Goal: Task Accomplishment & Management: Manage account settings

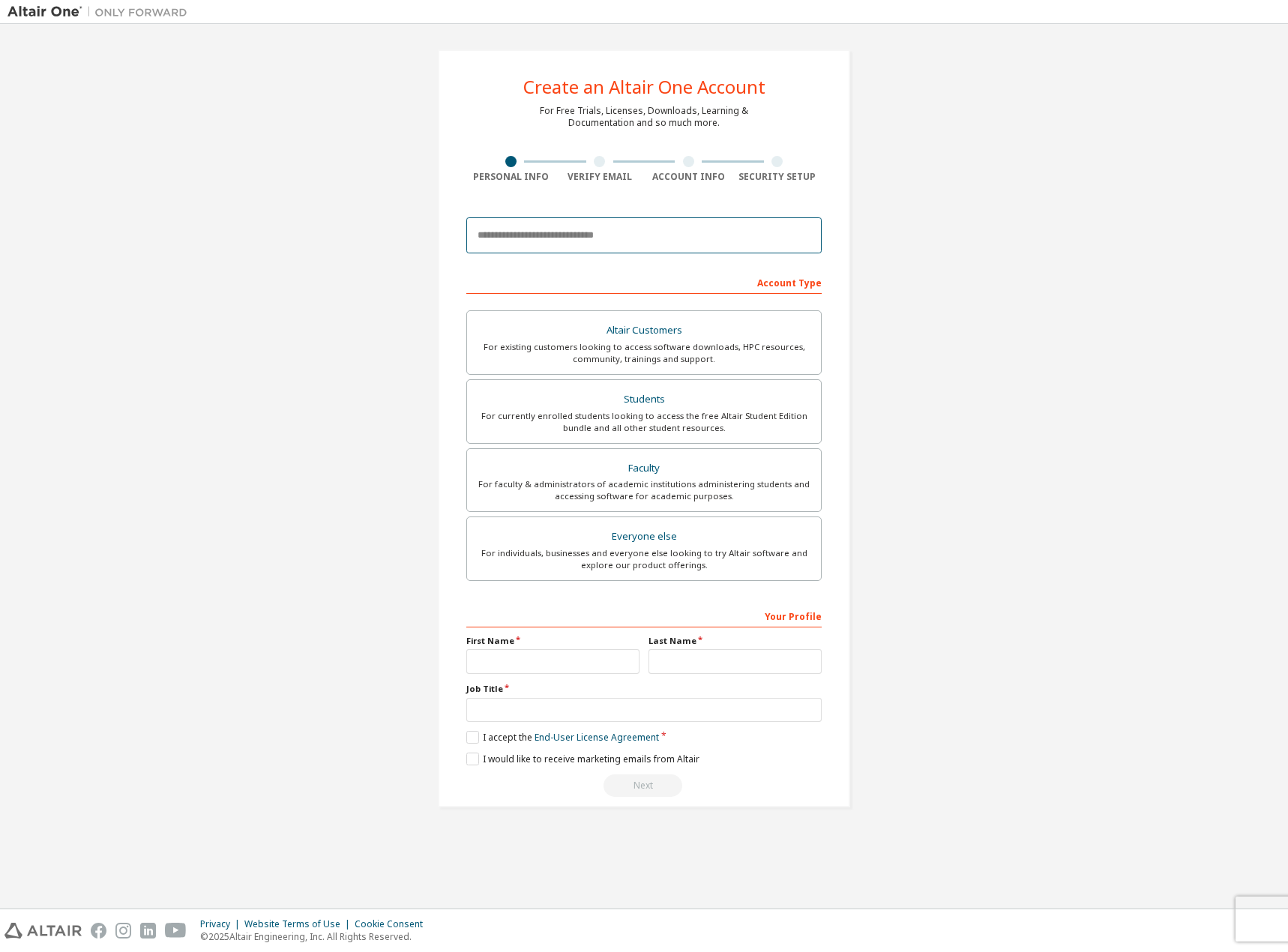
click at [616, 236] on input "email" at bounding box center [644, 235] width 356 height 36
type input "**********"
click at [32, 6] on img at bounding box center [101, 12] width 188 height 15
click at [53, 15] on img at bounding box center [101, 12] width 188 height 15
click at [53, 11] on img at bounding box center [101, 12] width 188 height 15
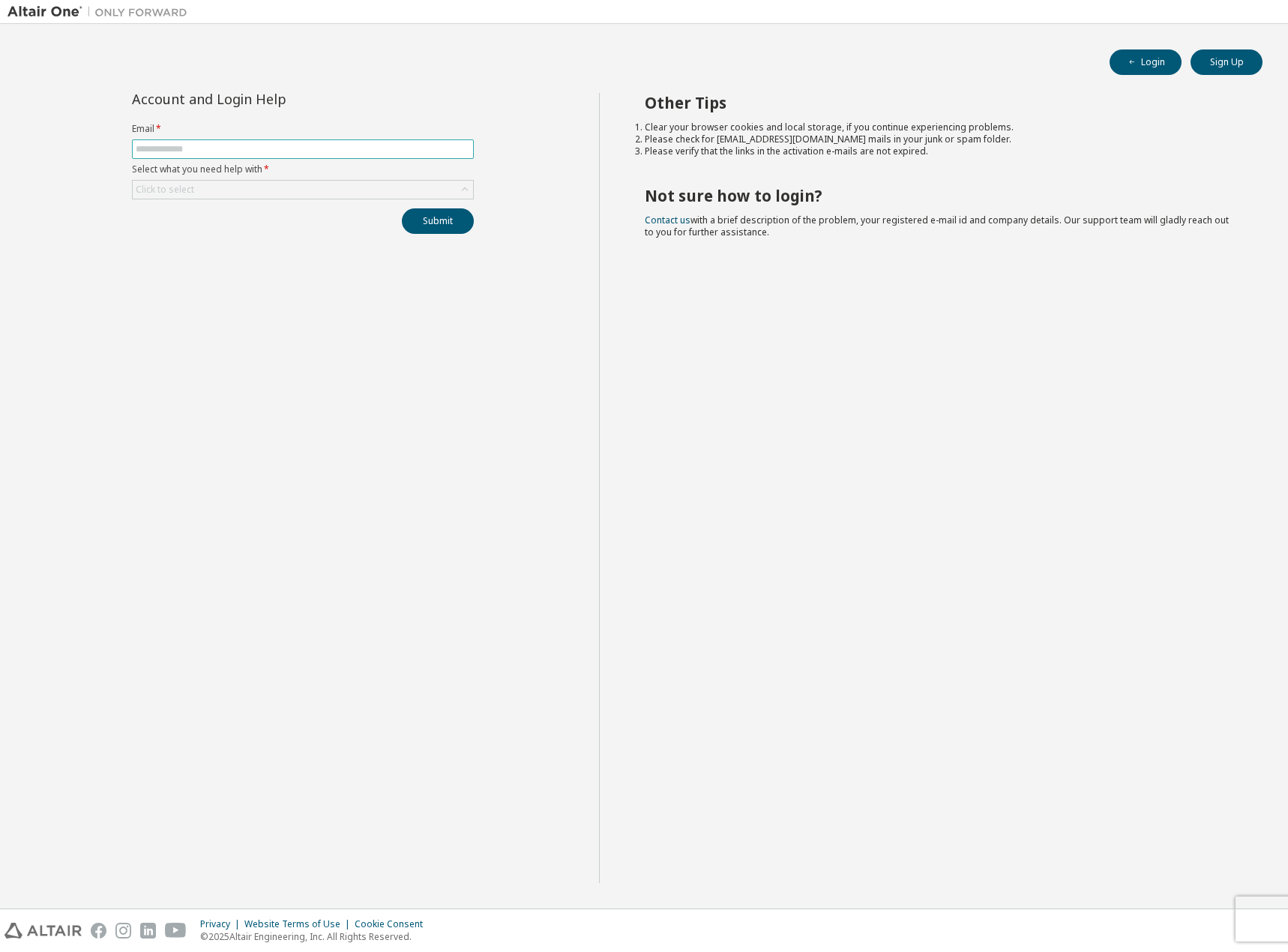
click at [251, 153] on input "text" at bounding box center [303, 150] width 334 height 12
type input "**********"
click at [395, 194] on div "Click to select" at bounding box center [303, 190] width 340 height 18
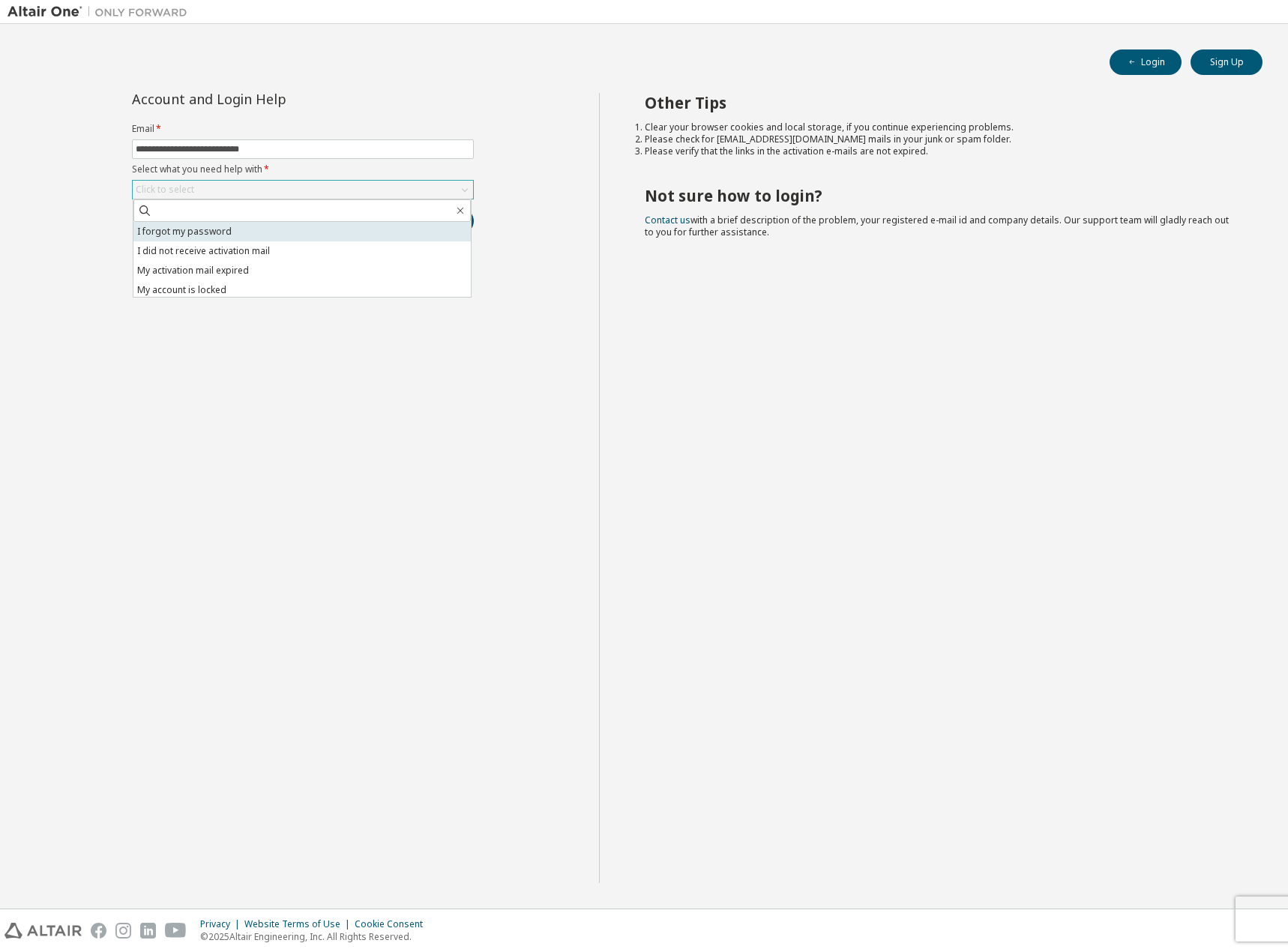
click at [274, 232] on li "I forgot my password" at bounding box center [302, 232] width 337 height 20
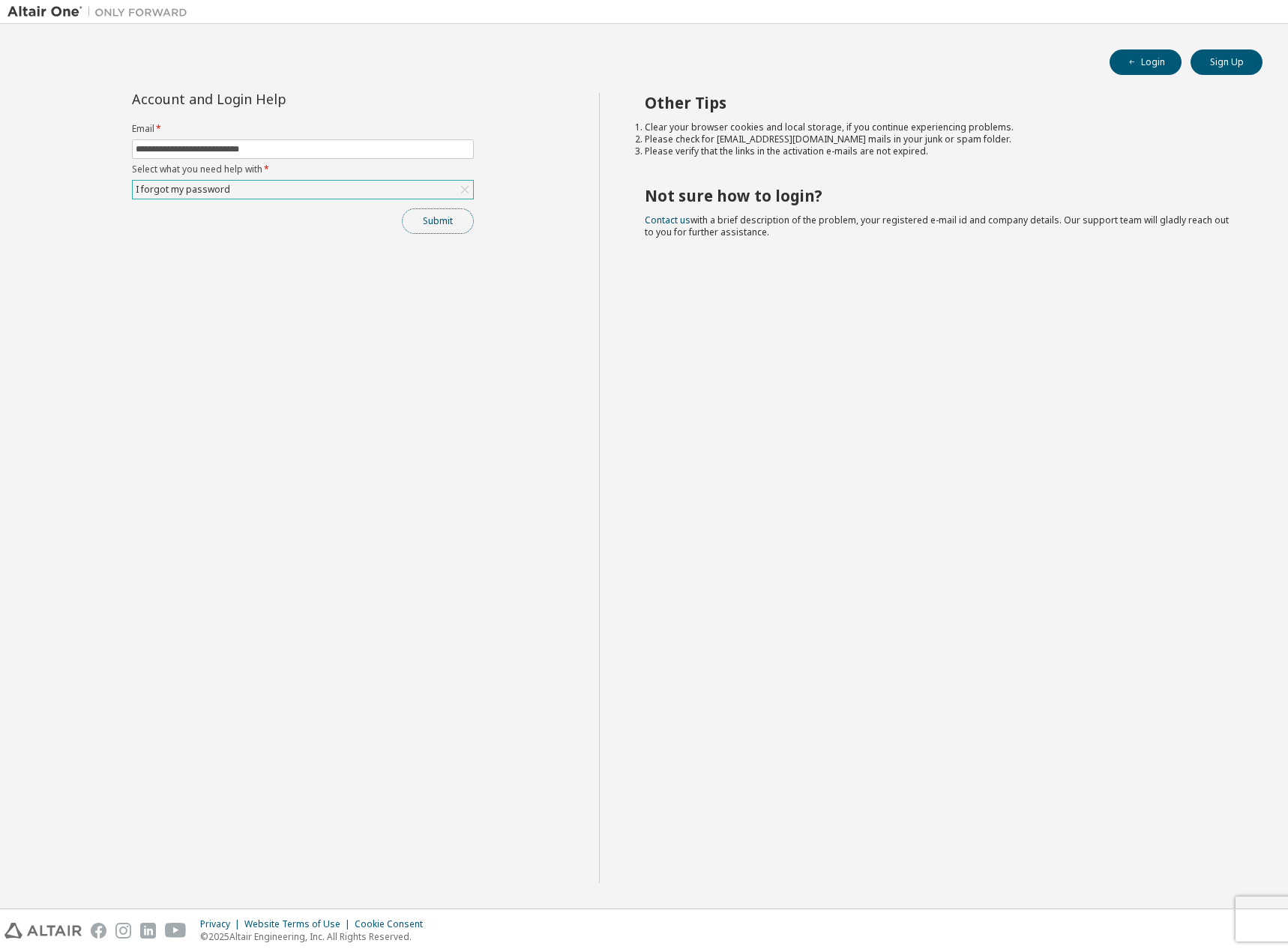
click at [427, 227] on button "Submit" at bounding box center [438, 220] width 72 height 25
click at [457, 224] on button "Submit" at bounding box center [438, 220] width 72 height 25
click at [1141, 63] on button "Login" at bounding box center [1145, 62] width 72 height 25
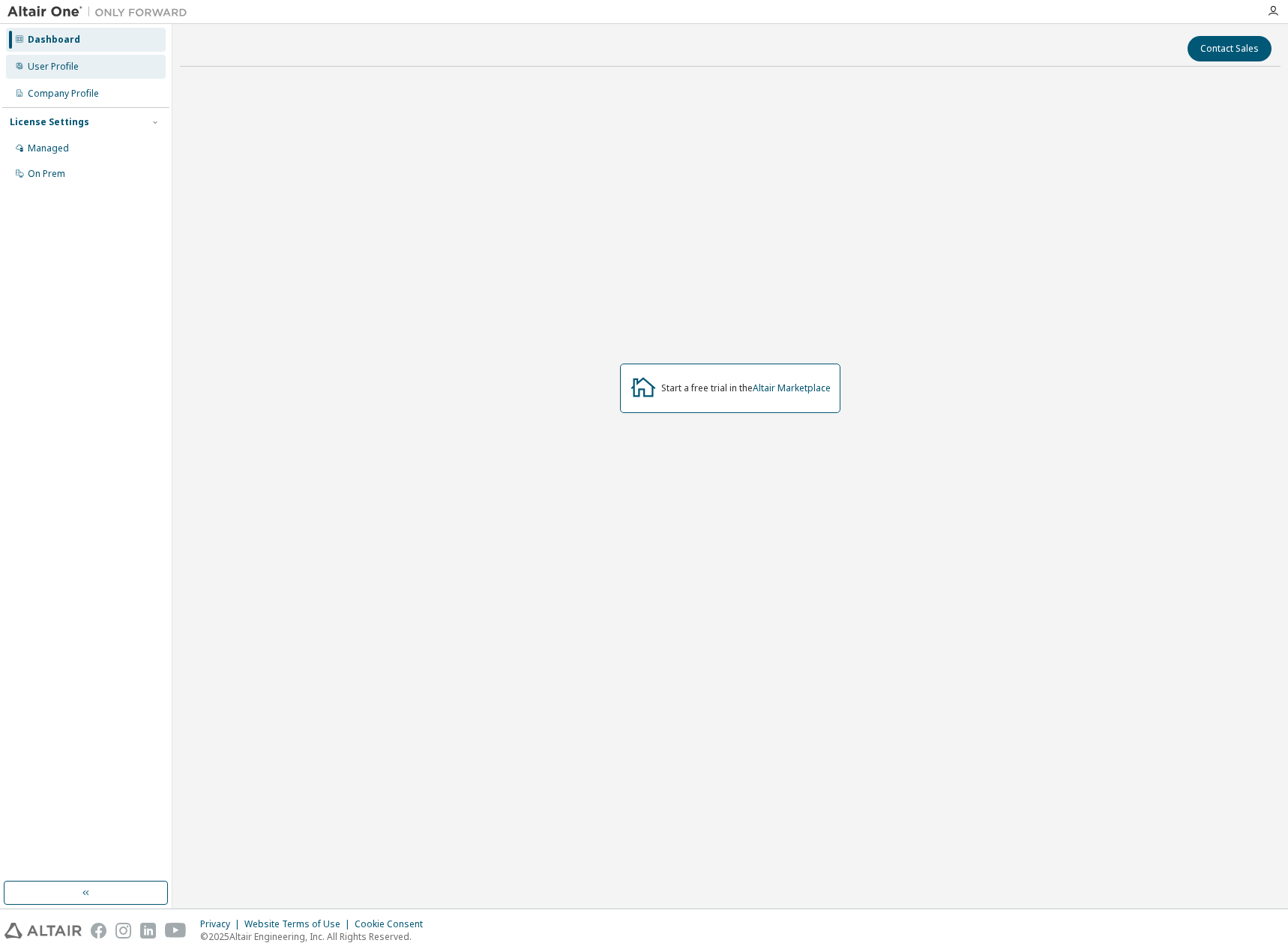
click at [43, 63] on div "User Profile" at bounding box center [53, 67] width 51 height 12
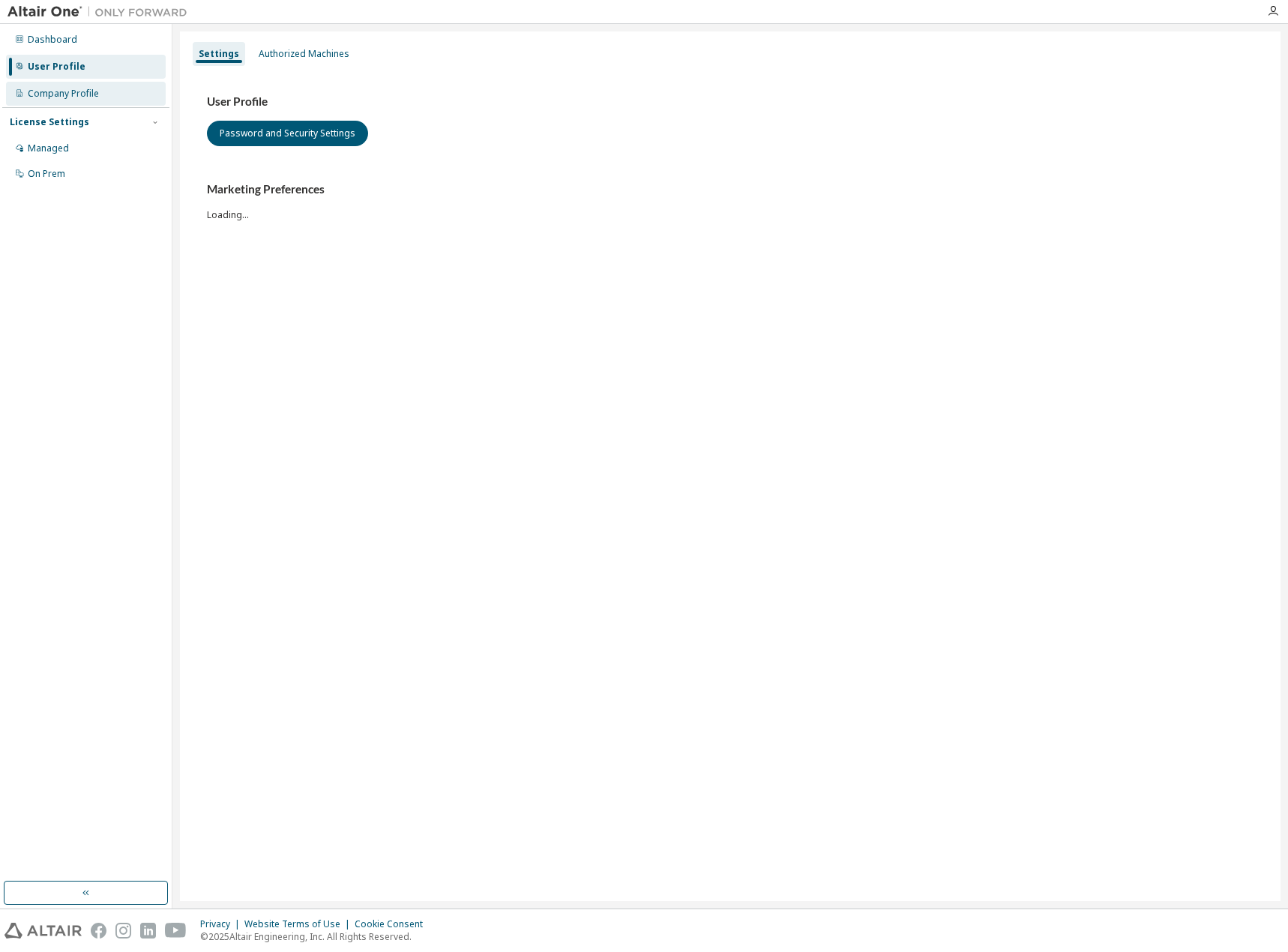
click at [44, 89] on div "Company Profile" at bounding box center [63, 94] width 71 height 12
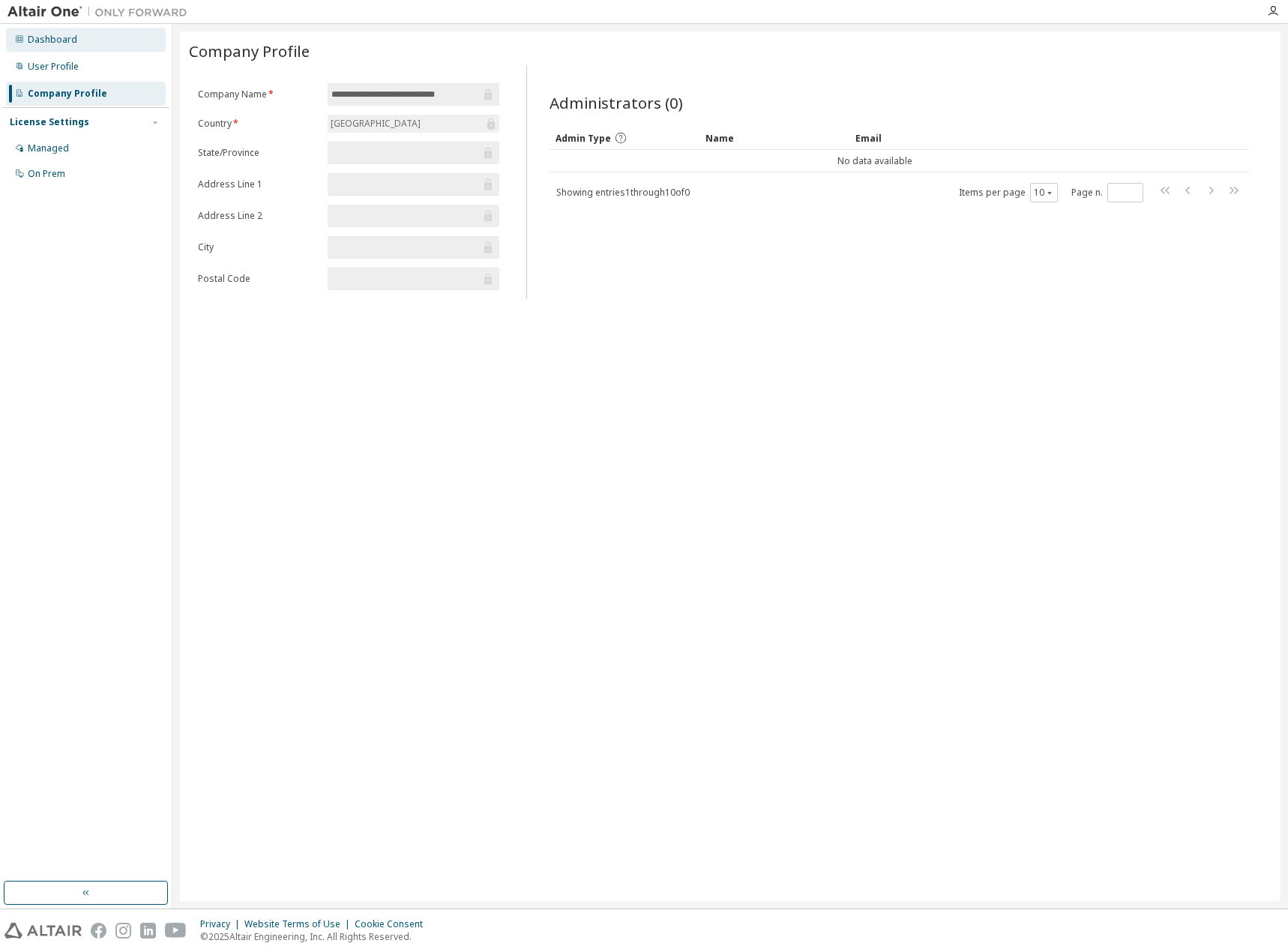
click at [35, 34] on div "Dashboard" at bounding box center [52, 40] width 50 height 12
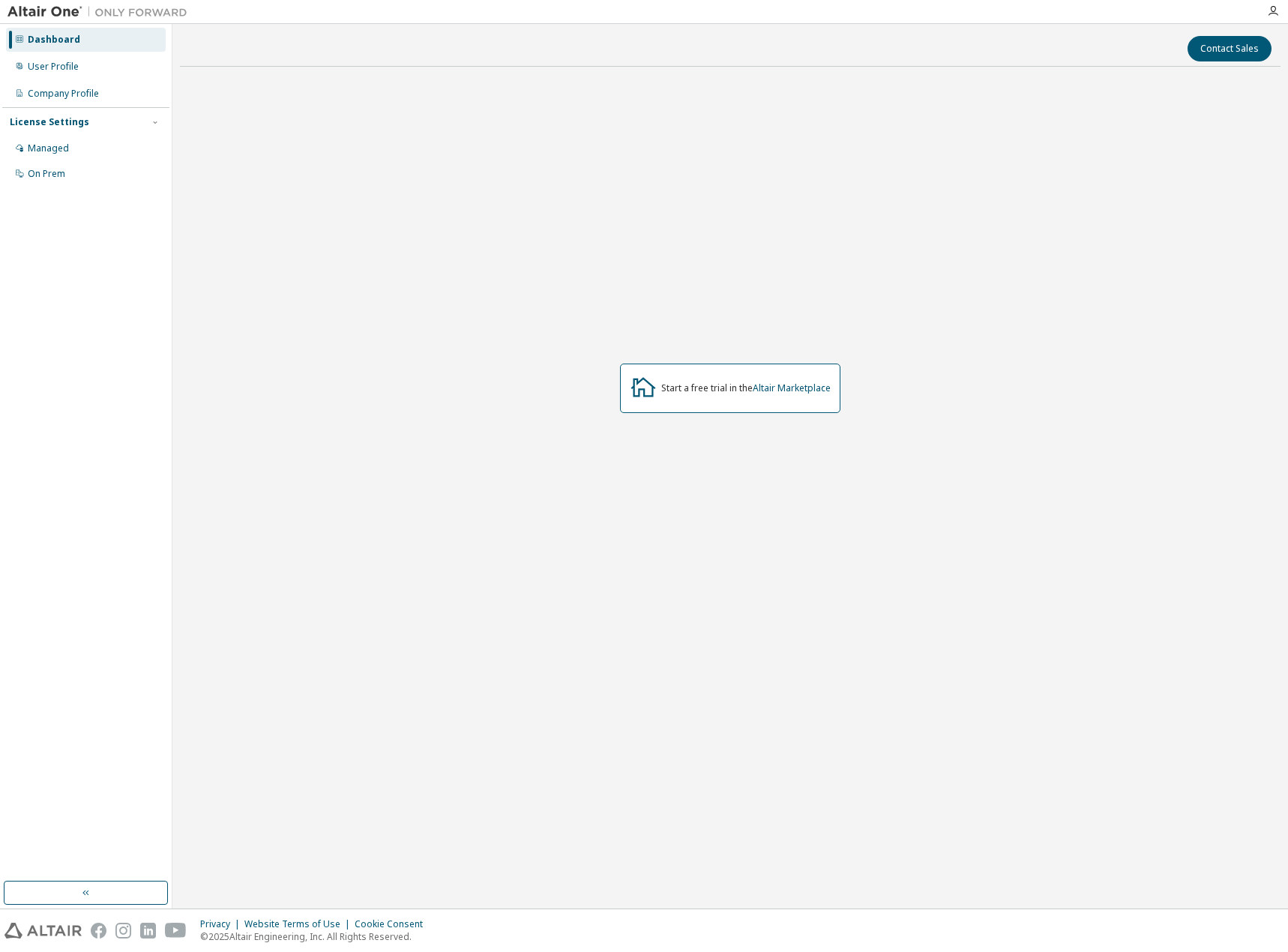
click at [32, 11] on img at bounding box center [101, 12] width 188 height 15
click at [58, 13] on img at bounding box center [101, 12] width 188 height 15
click at [115, 14] on img at bounding box center [101, 12] width 188 height 15
click at [59, 153] on div "Managed" at bounding box center [48, 149] width 41 height 12
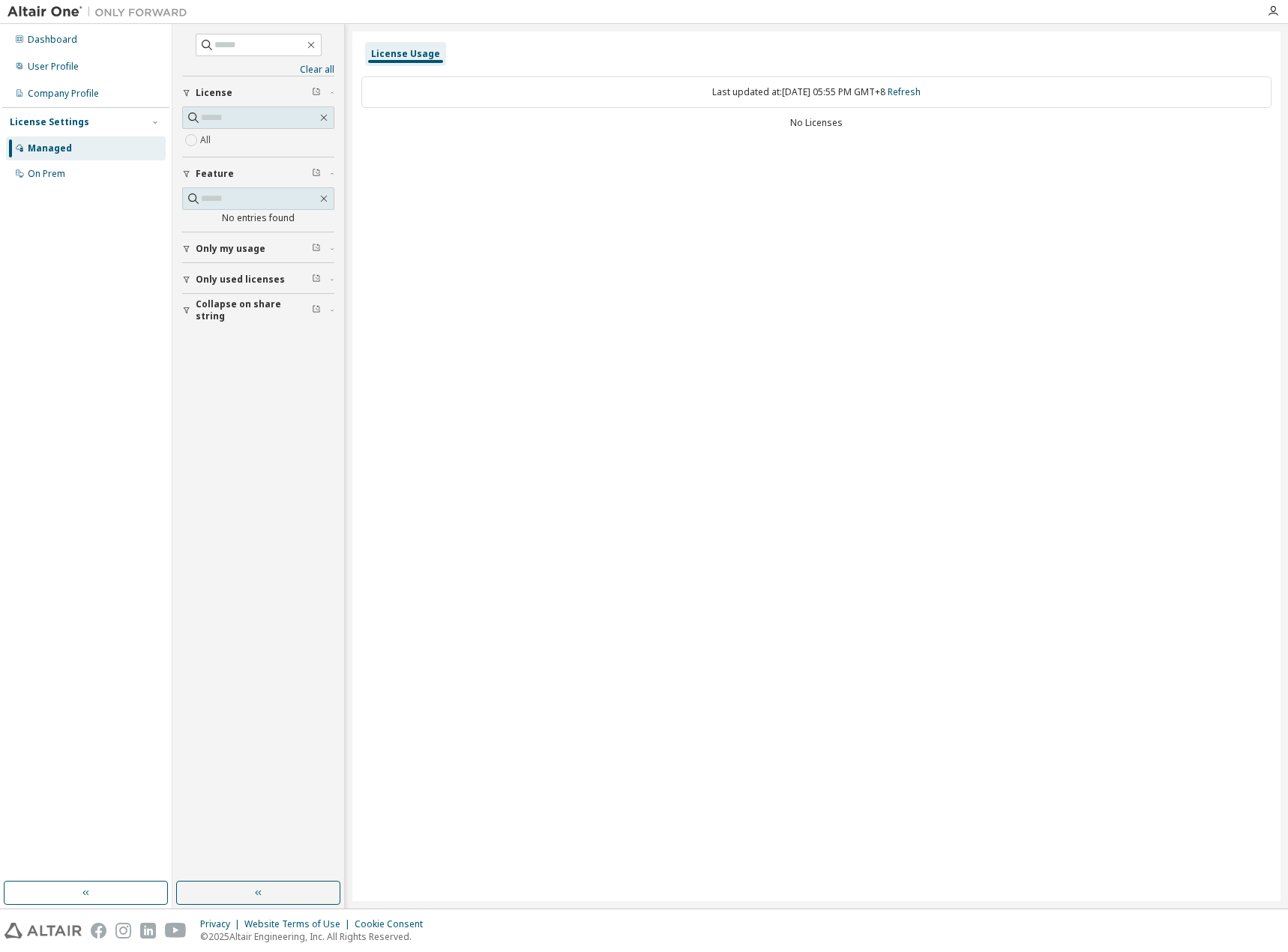
click at [25, 20] on div at bounding box center [98, 11] width 195 height 23
click at [1264, 12] on div at bounding box center [1273, 11] width 30 height 12
click at [1273, 11] on icon "button" at bounding box center [1274, 11] width 12 height 12
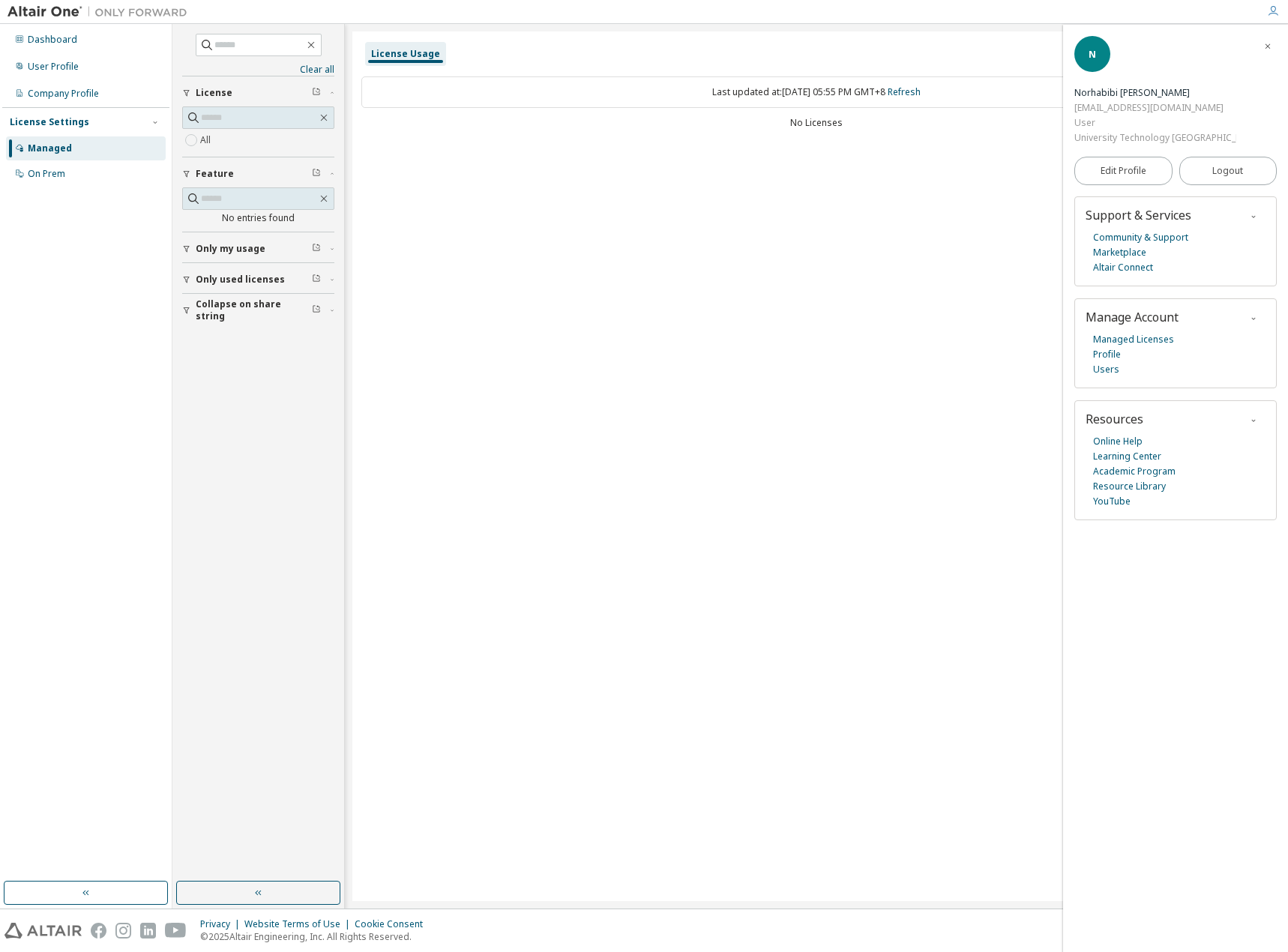
click at [1093, 72] on div "N" at bounding box center [1092, 53] width 36 height 36
click at [1092, 61] on span "N" at bounding box center [1093, 54] width 8 height 13
click at [20, 43] on icon at bounding box center [20, 39] width 9 height 9
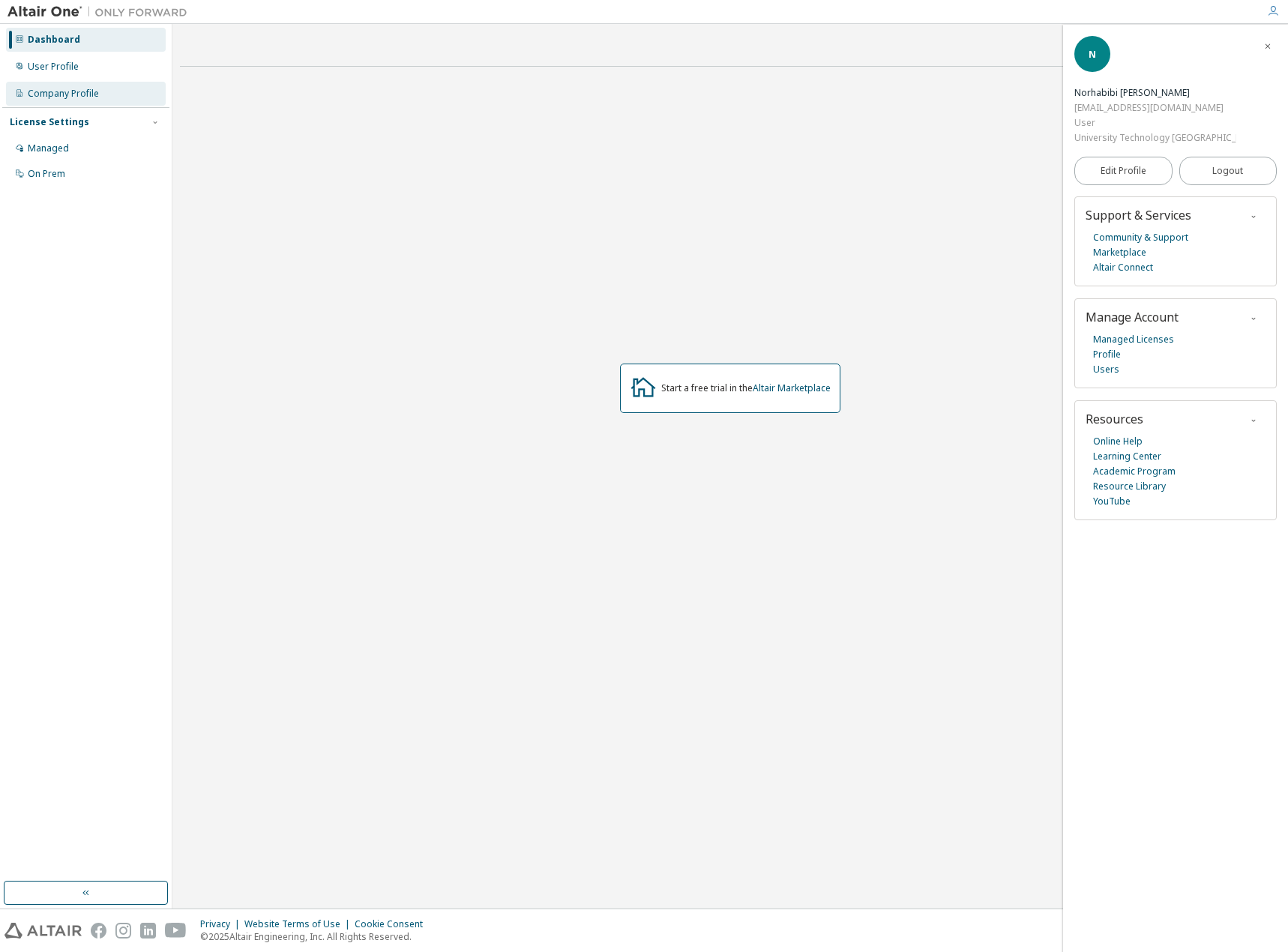
click at [37, 85] on div "Company Profile" at bounding box center [85, 93] width 159 height 24
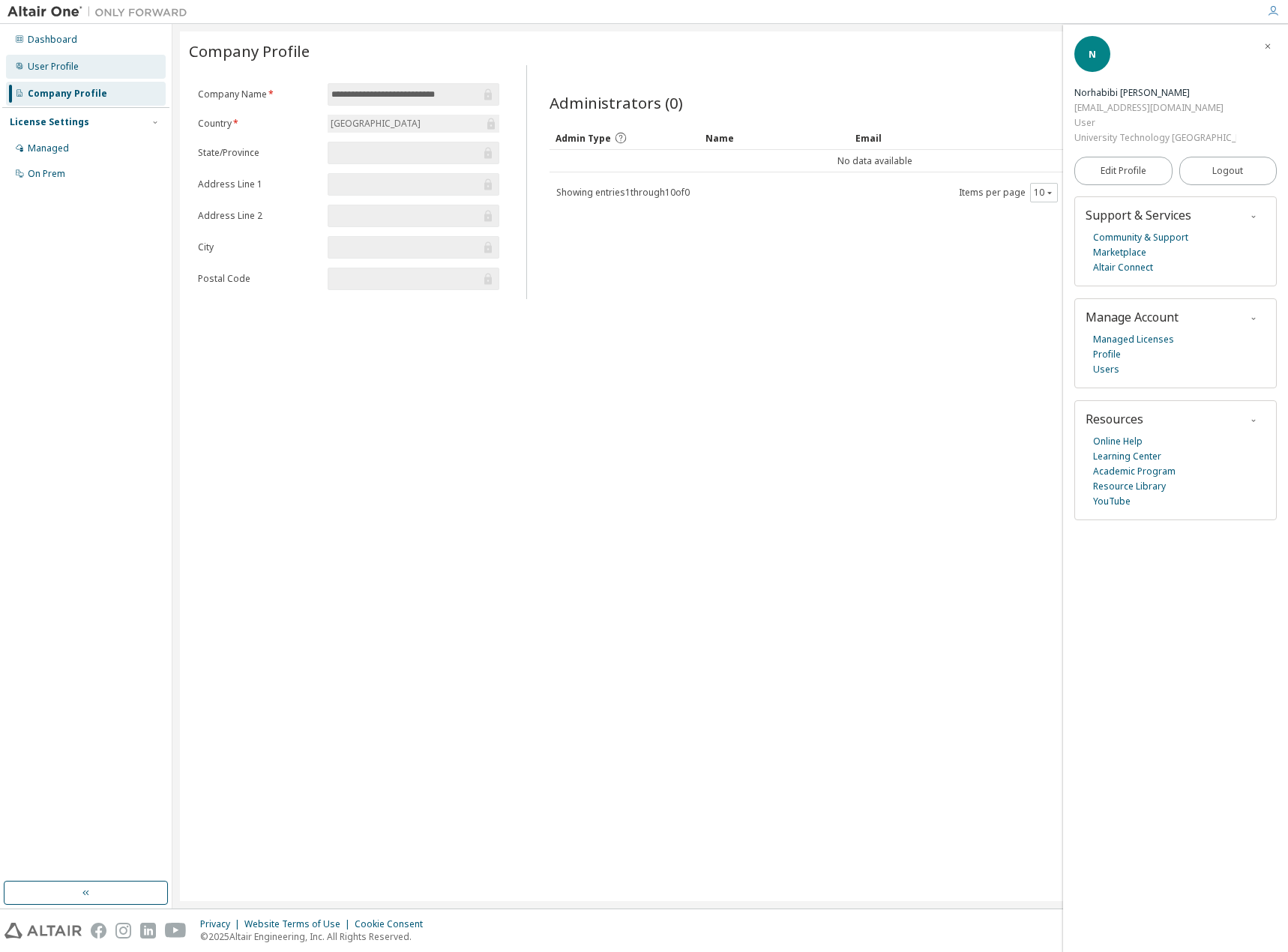
click at [37, 66] on div "User Profile" at bounding box center [53, 67] width 51 height 12
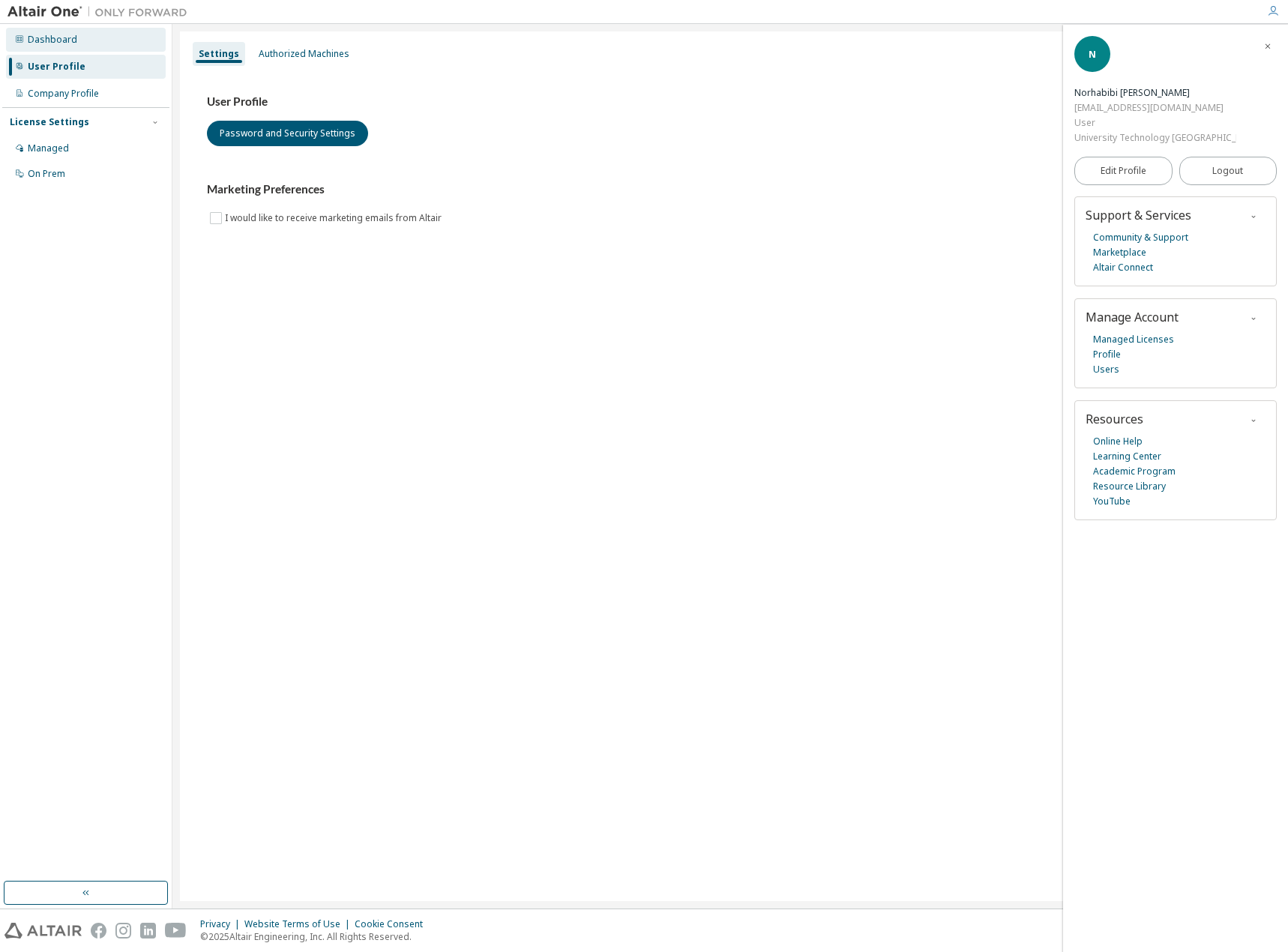
click at [24, 41] on div "Dashboard" at bounding box center [85, 39] width 159 height 24
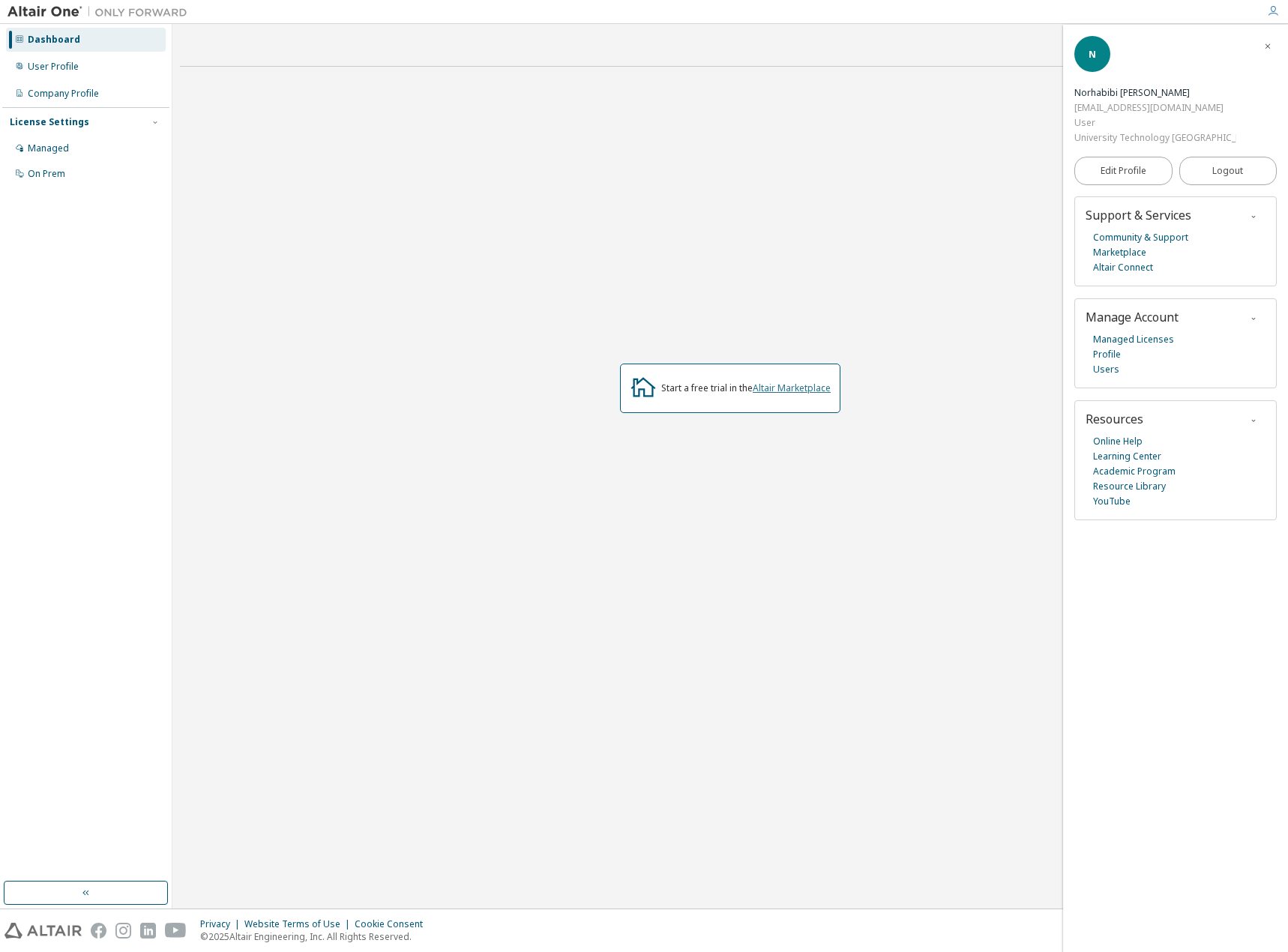
click at [791, 387] on link "Altair Marketplace" at bounding box center [792, 388] width 78 height 13
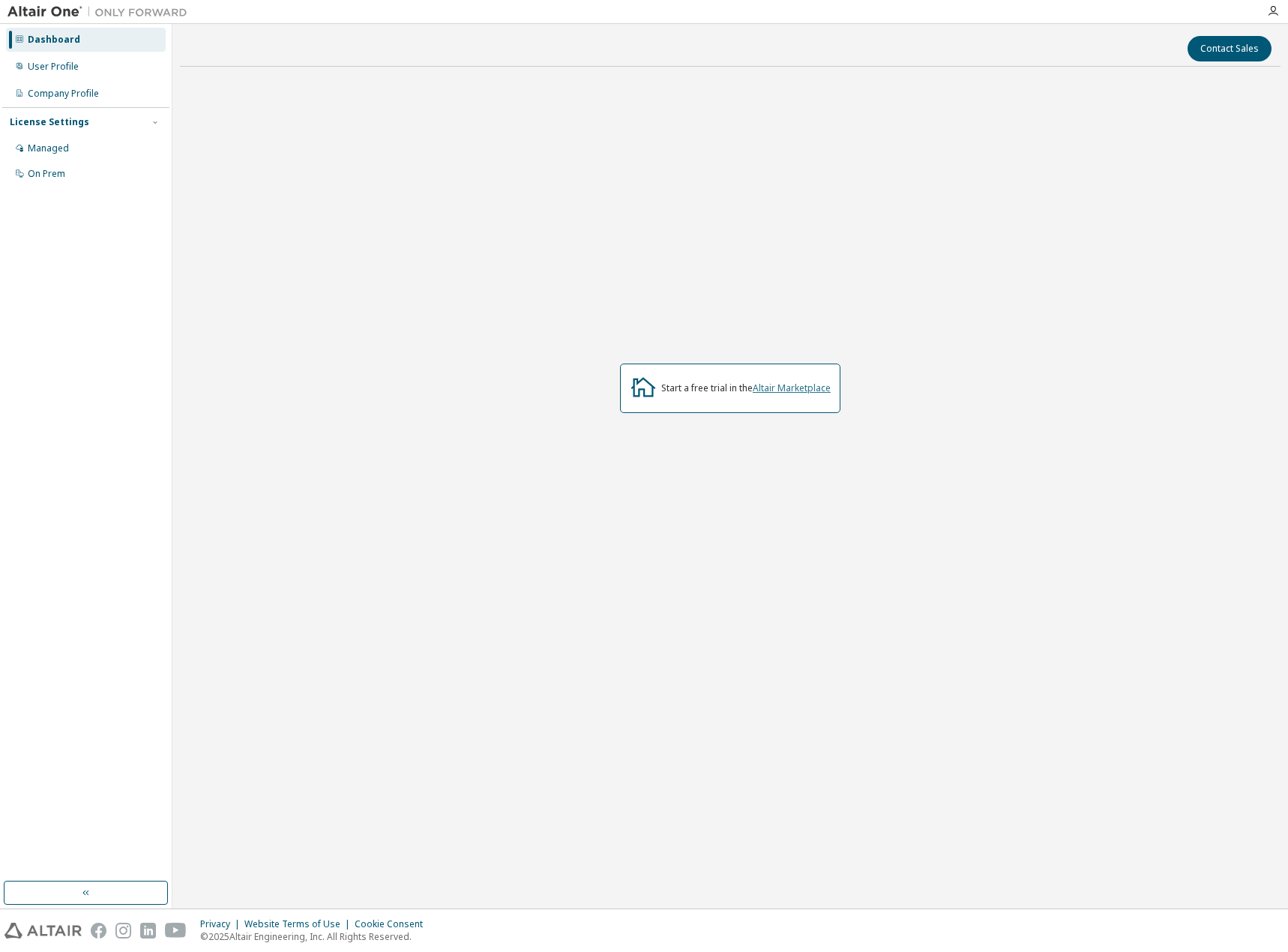
click at [809, 390] on link "Altair Marketplace" at bounding box center [792, 388] width 78 height 13
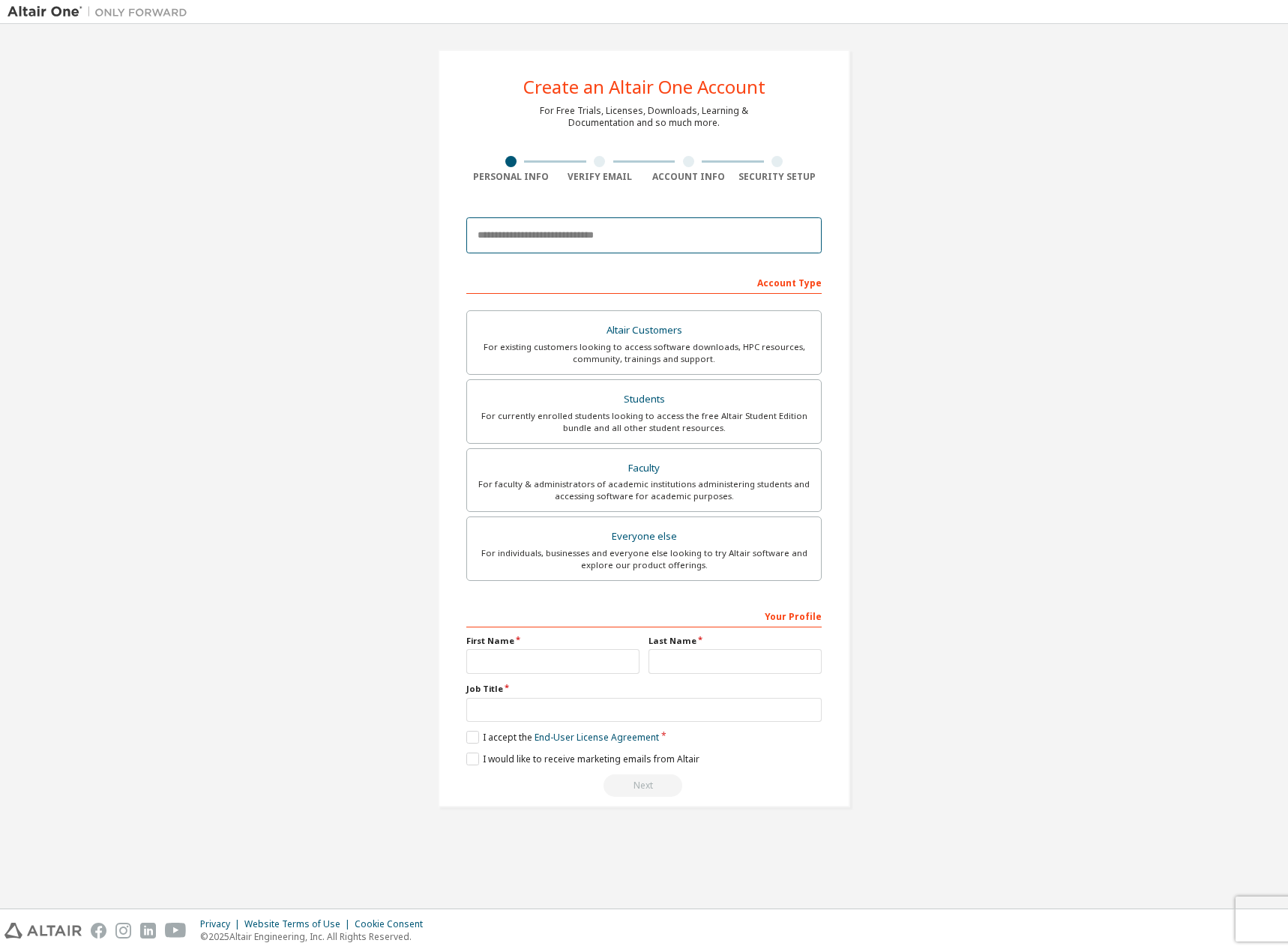
click at [624, 233] on input "email" at bounding box center [644, 235] width 356 height 36
drag, startPoint x: 371, startPoint y: 357, endPoint x: 383, endPoint y: 313, distance: 45.6
click at [371, 357] on div "Create an Altair One Account For Free Trials, Licenses, Downloads, Learning & D…" at bounding box center [644, 428] width 1274 height 794
click at [526, 229] on input "email" at bounding box center [644, 235] width 356 height 36
type input "**********"
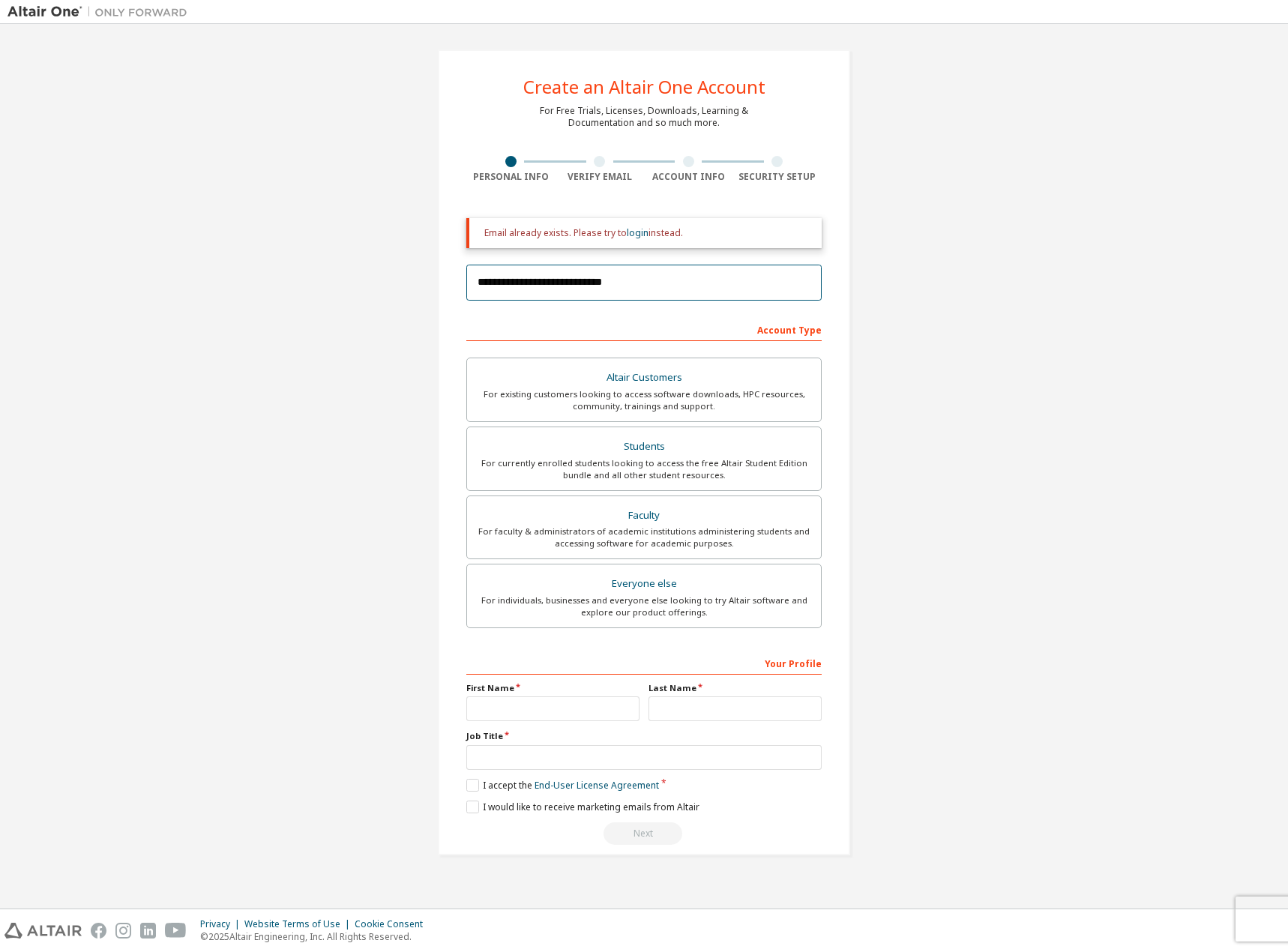
click at [624, 270] on input "**********" at bounding box center [644, 282] width 356 height 36
drag, startPoint x: 569, startPoint y: 295, endPoint x: 573, endPoint y: 286, distance: 9.8
click at [569, 294] on input "**********" at bounding box center [644, 282] width 356 height 36
drag, startPoint x: 573, startPoint y: 286, endPoint x: 578, endPoint y: 281, distance: 7.1
click at [577, 282] on input "**********" at bounding box center [644, 282] width 356 height 36
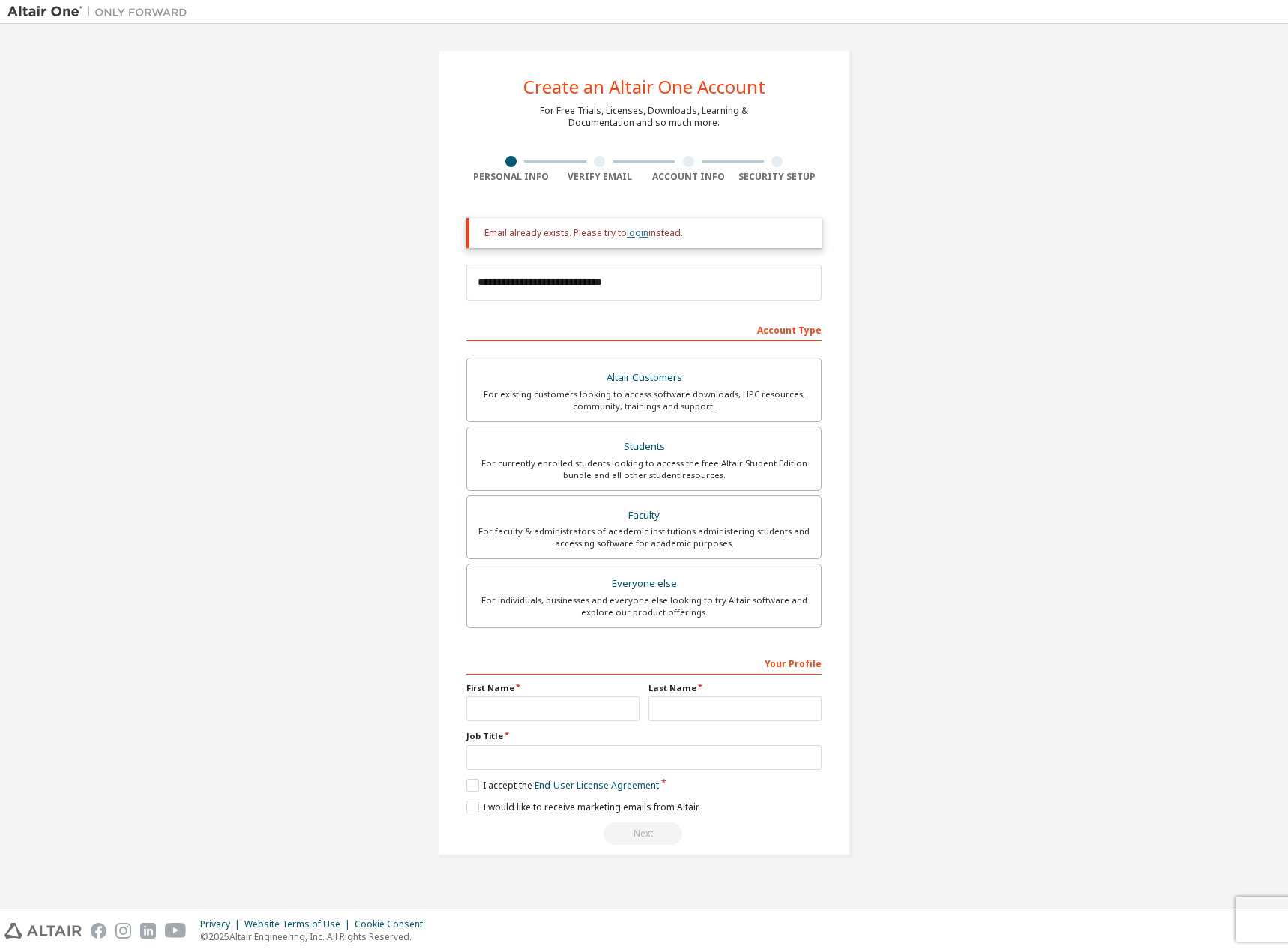
click at [638, 231] on link "login" at bounding box center [638, 233] width 22 height 13
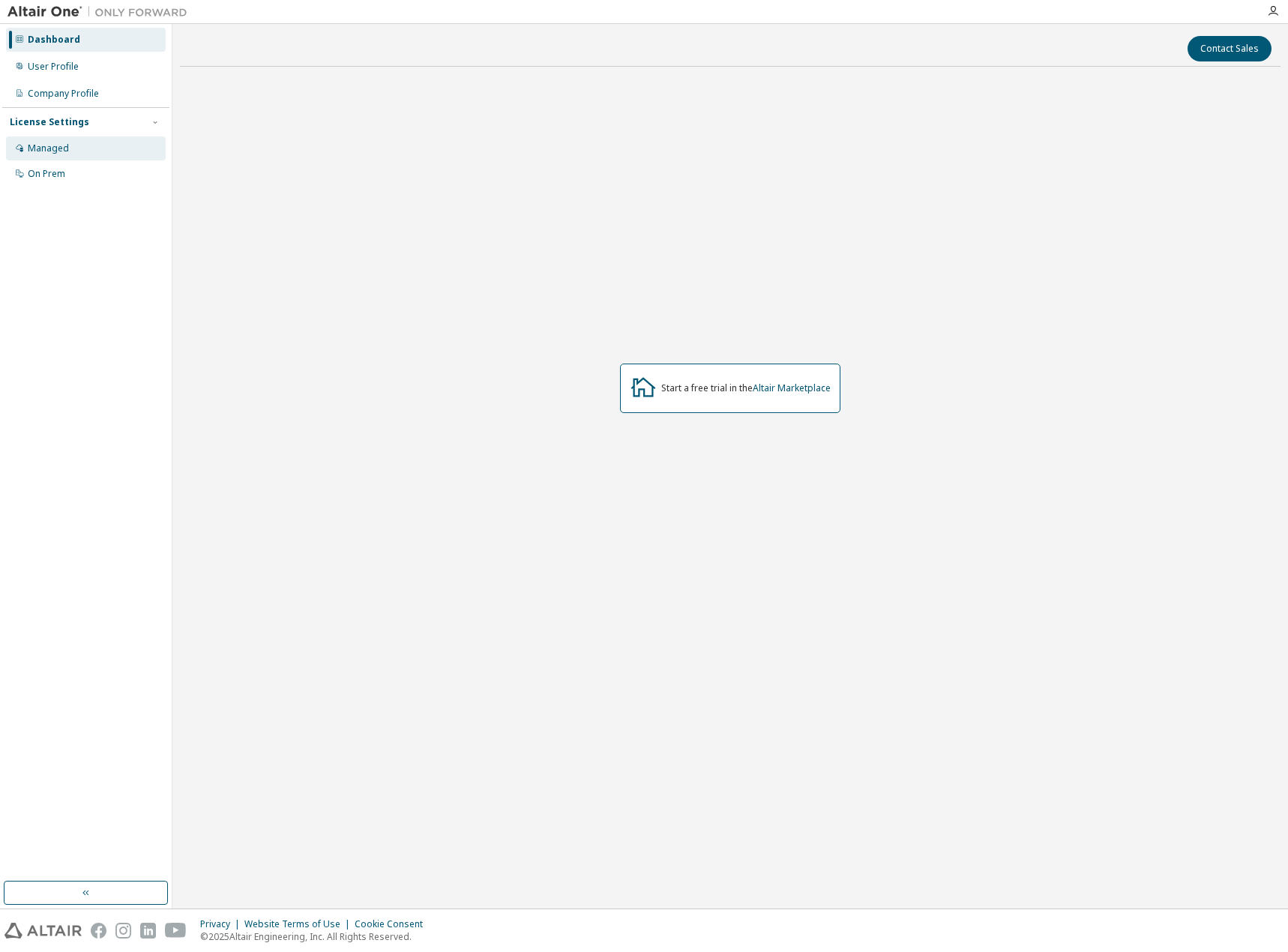
click at [82, 143] on div "Managed" at bounding box center [85, 148] width 159 height 24
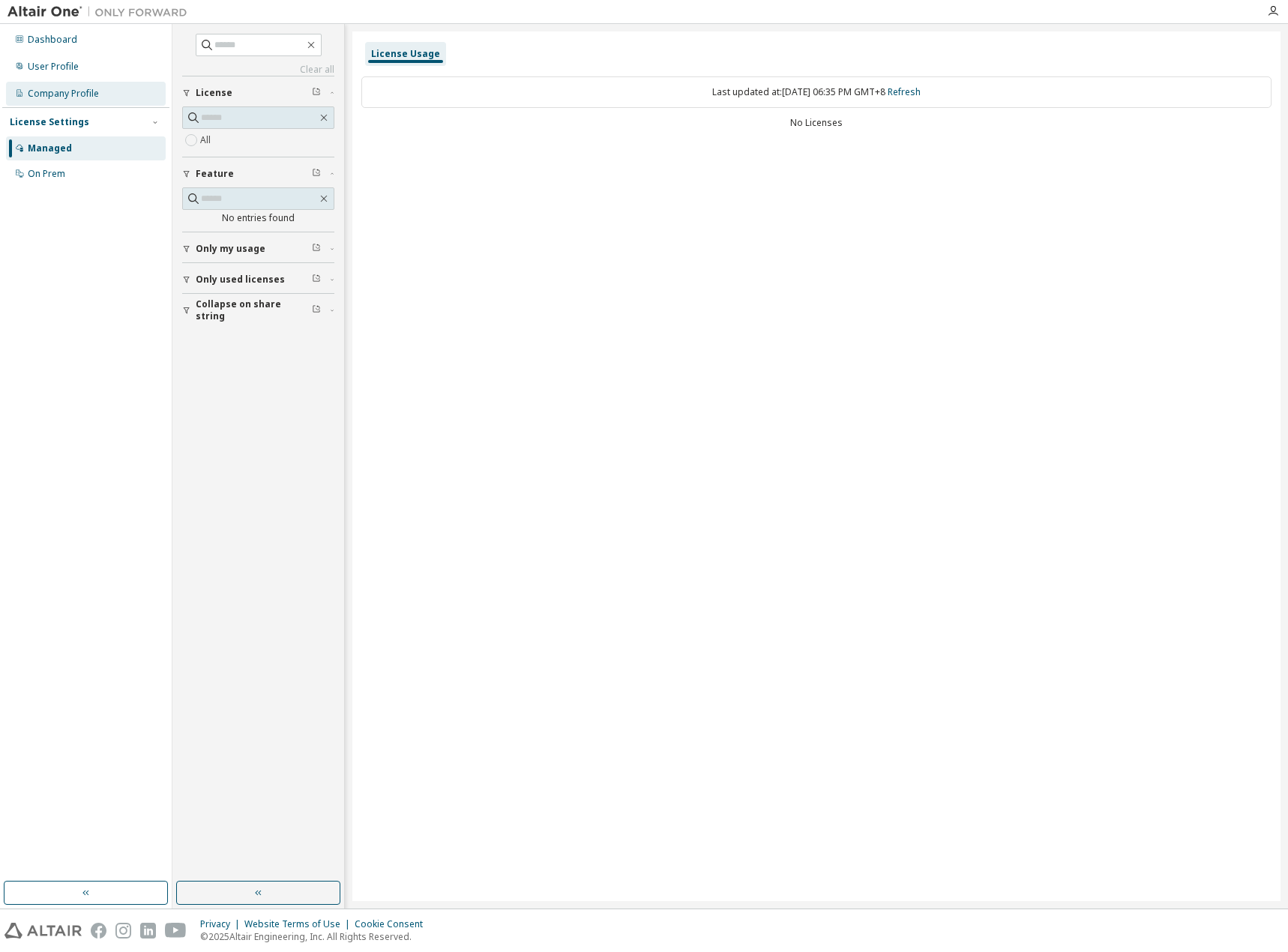
click at [98, 95] on div "Company Profile" at bounding box center [85, 93] width 159 height 24
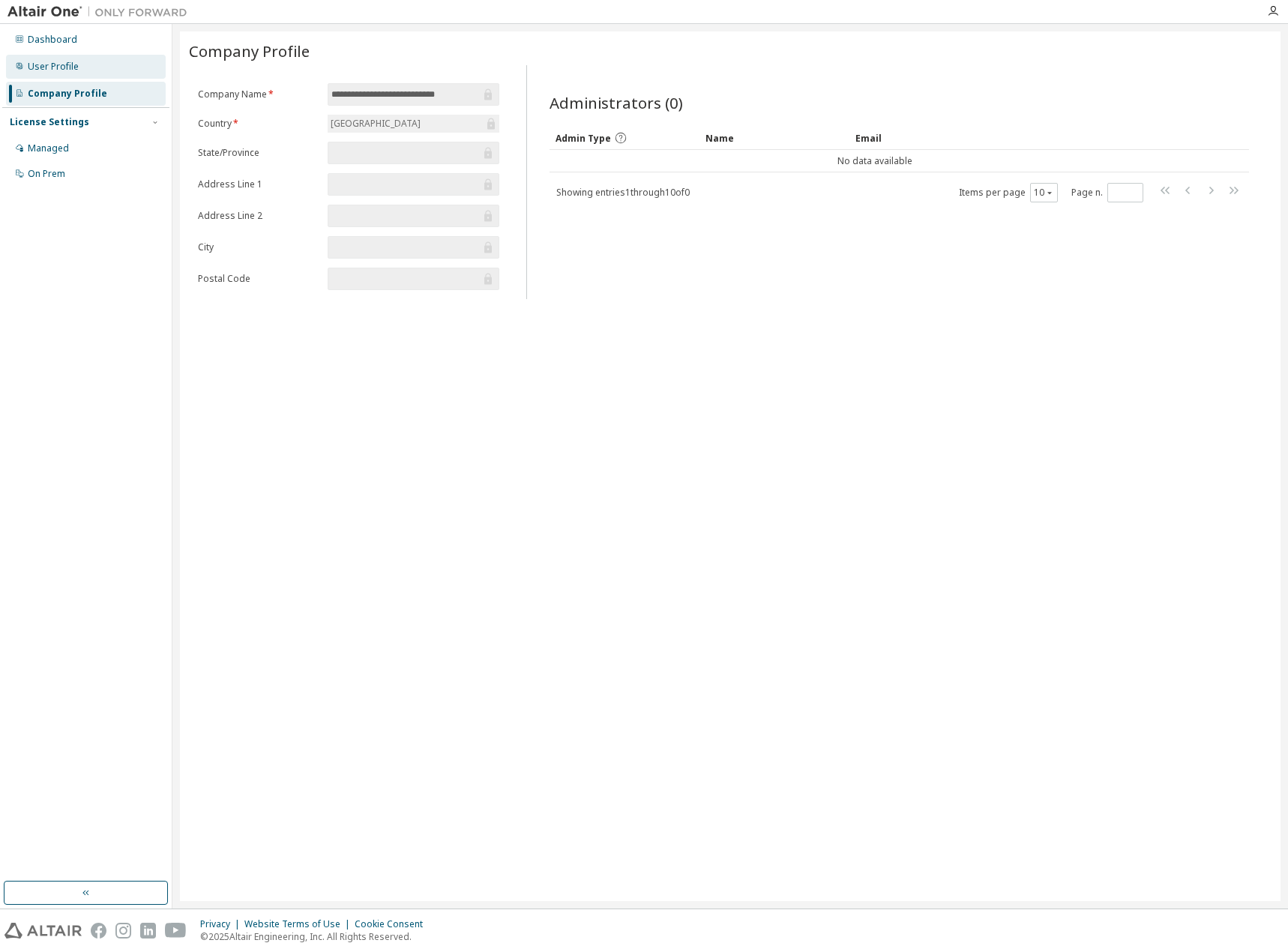
click at [87, 69] on div "User Profile" at bounding box center [85, 66] width 159 height 24
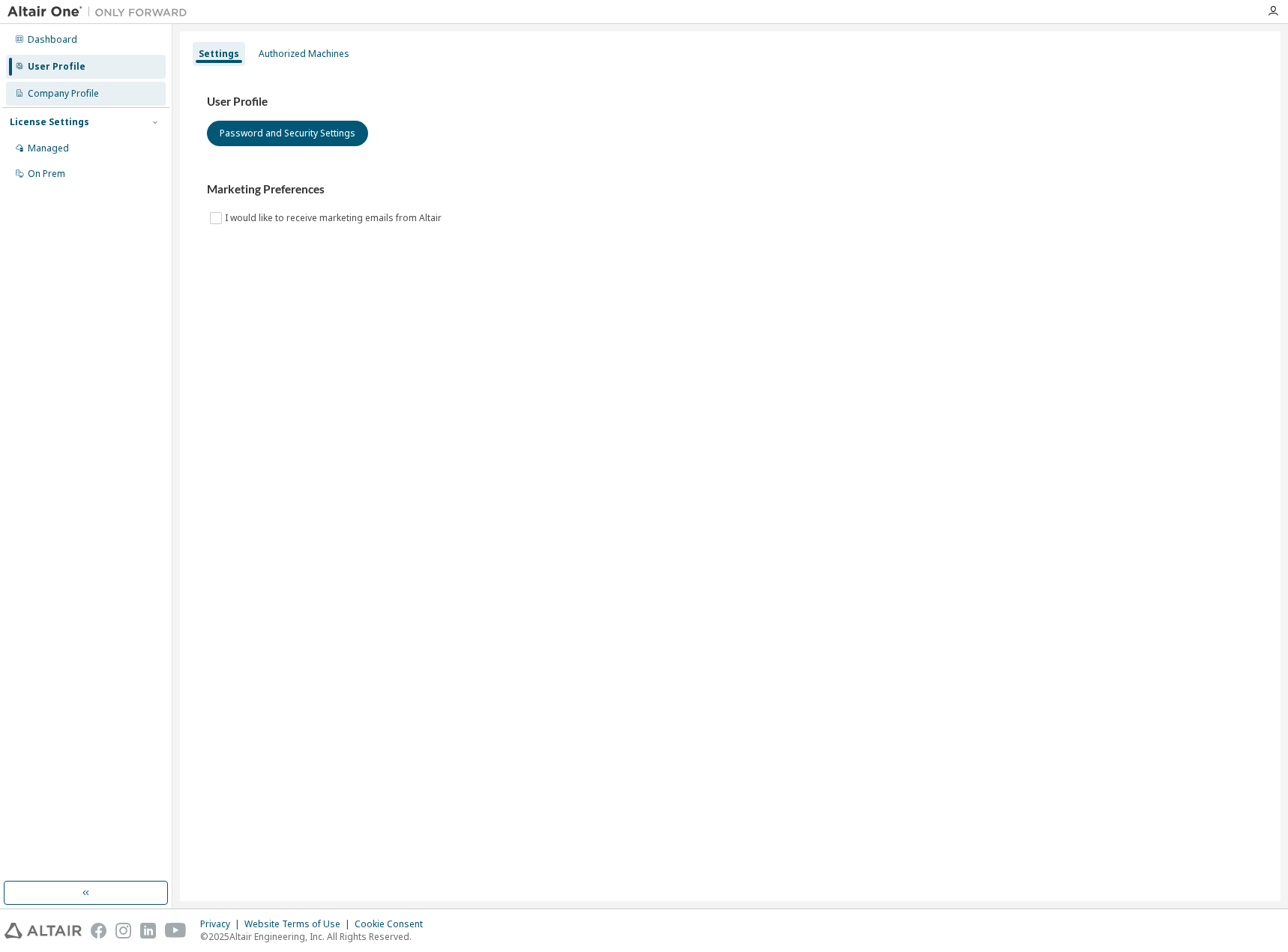
click at [87, 90] on div "Company Profile" at bounding box center [63, 94] width 71 height 12
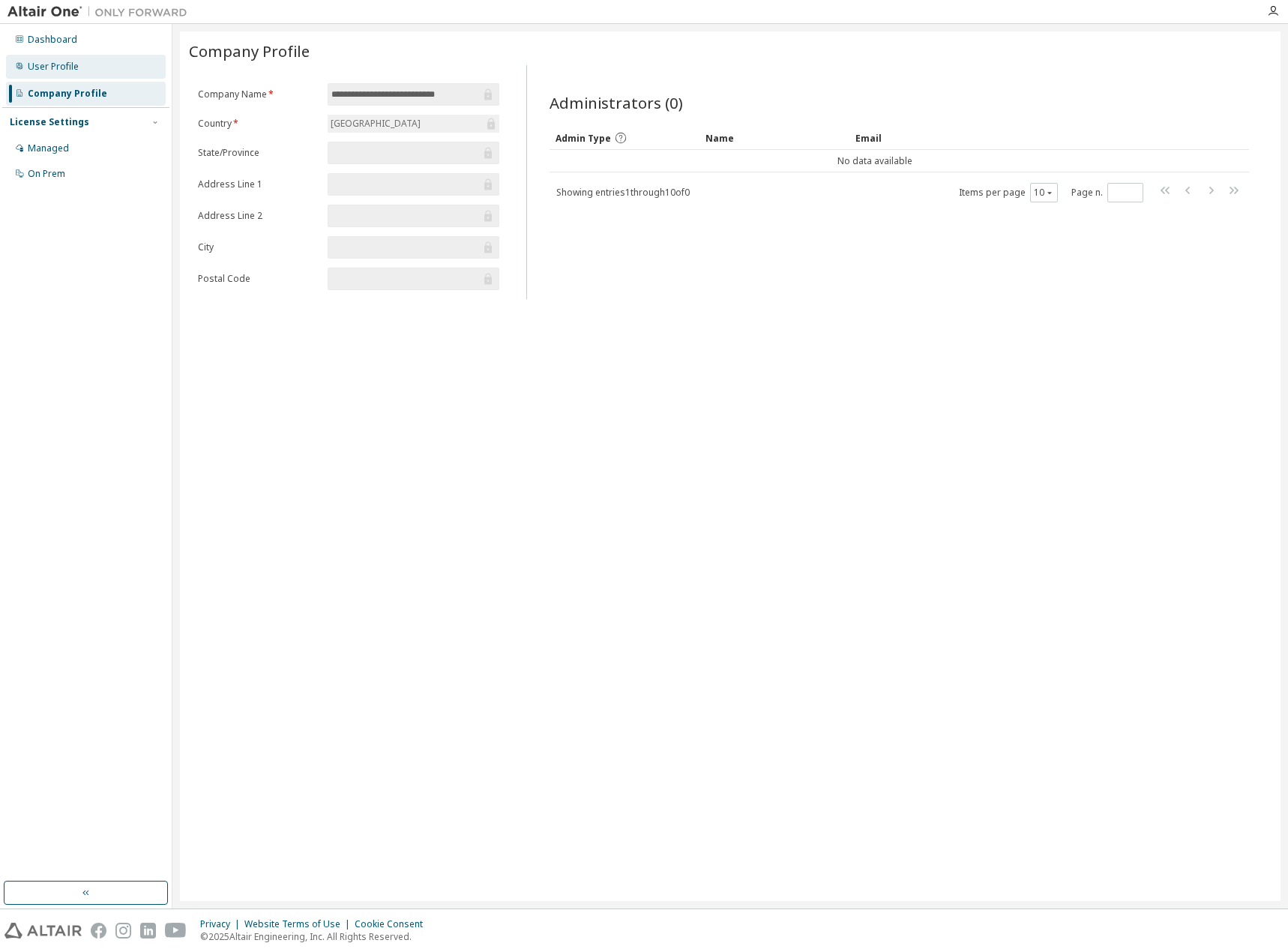
click at [80, 71] on div "User Profile" at bounding box center [85, 66] width 159 height 24
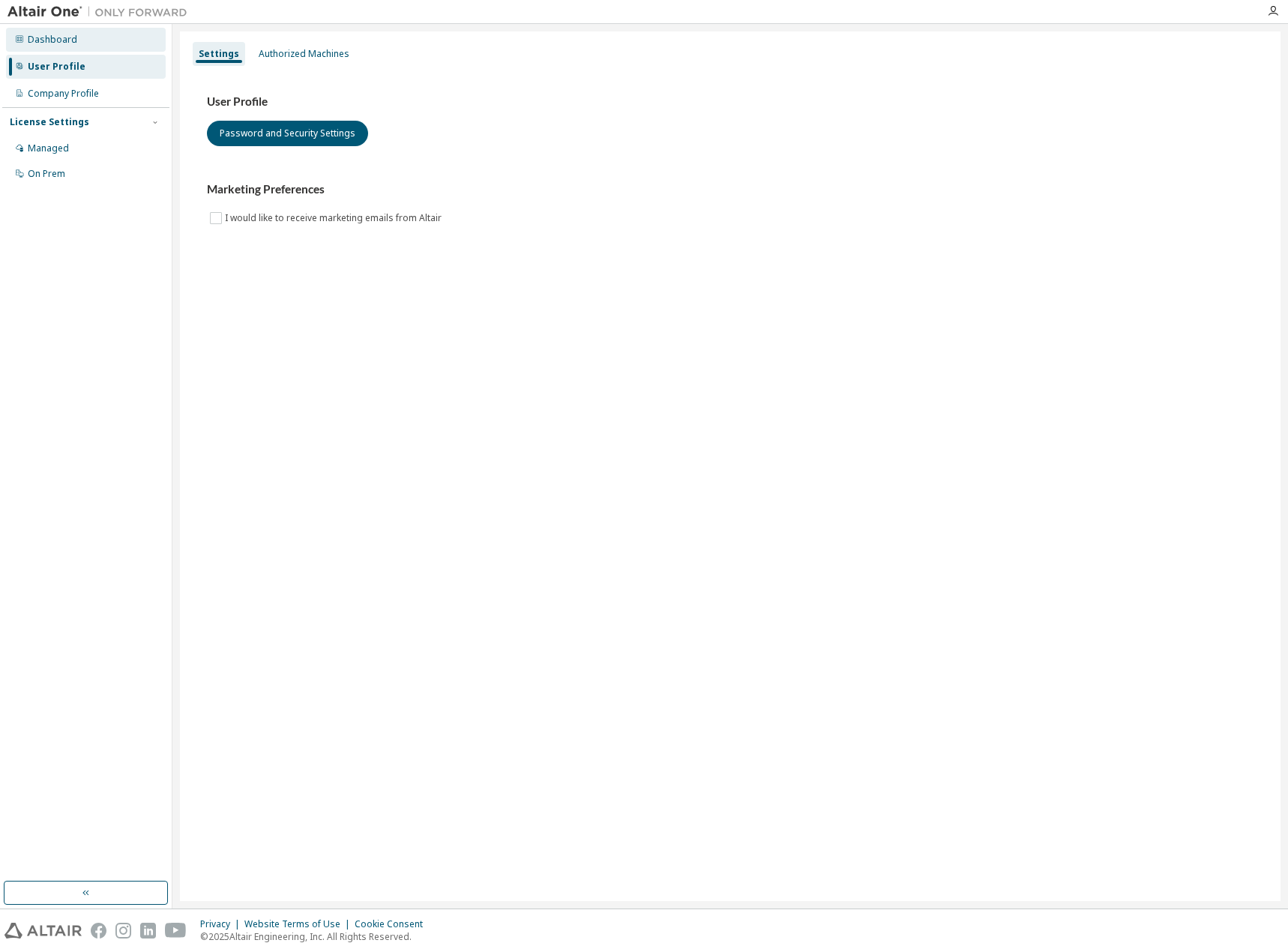
click at [79, 44] on div "Dashboard" at bounding box center [85, 39] width 159 height 24
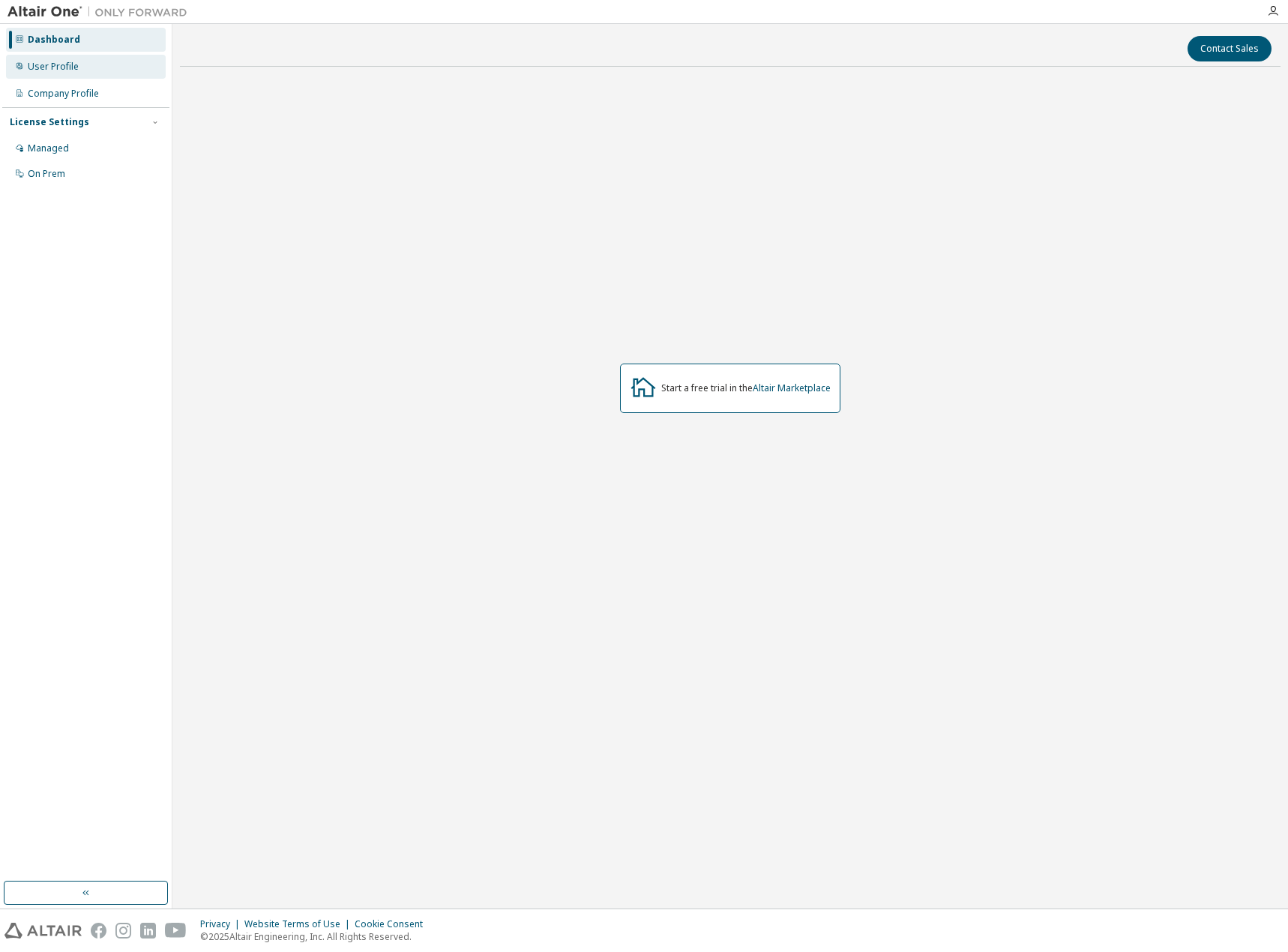
click at [57, 63] on div "User Profile" at bounding box center [53, 67] width 51 height 12
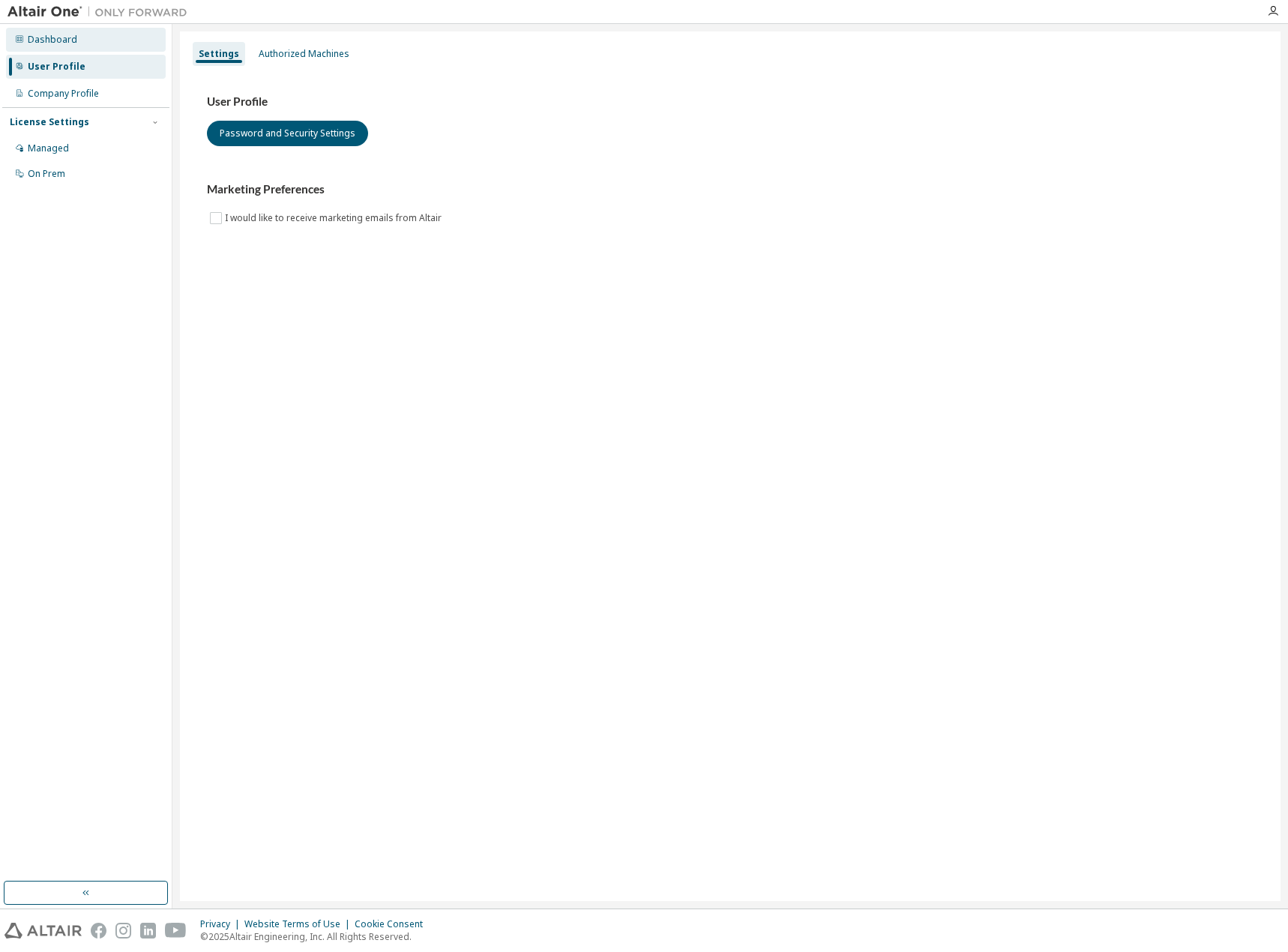
click at [78, 41] on div "Dashboard" at bounding box center [85, 39] width 159 height 24
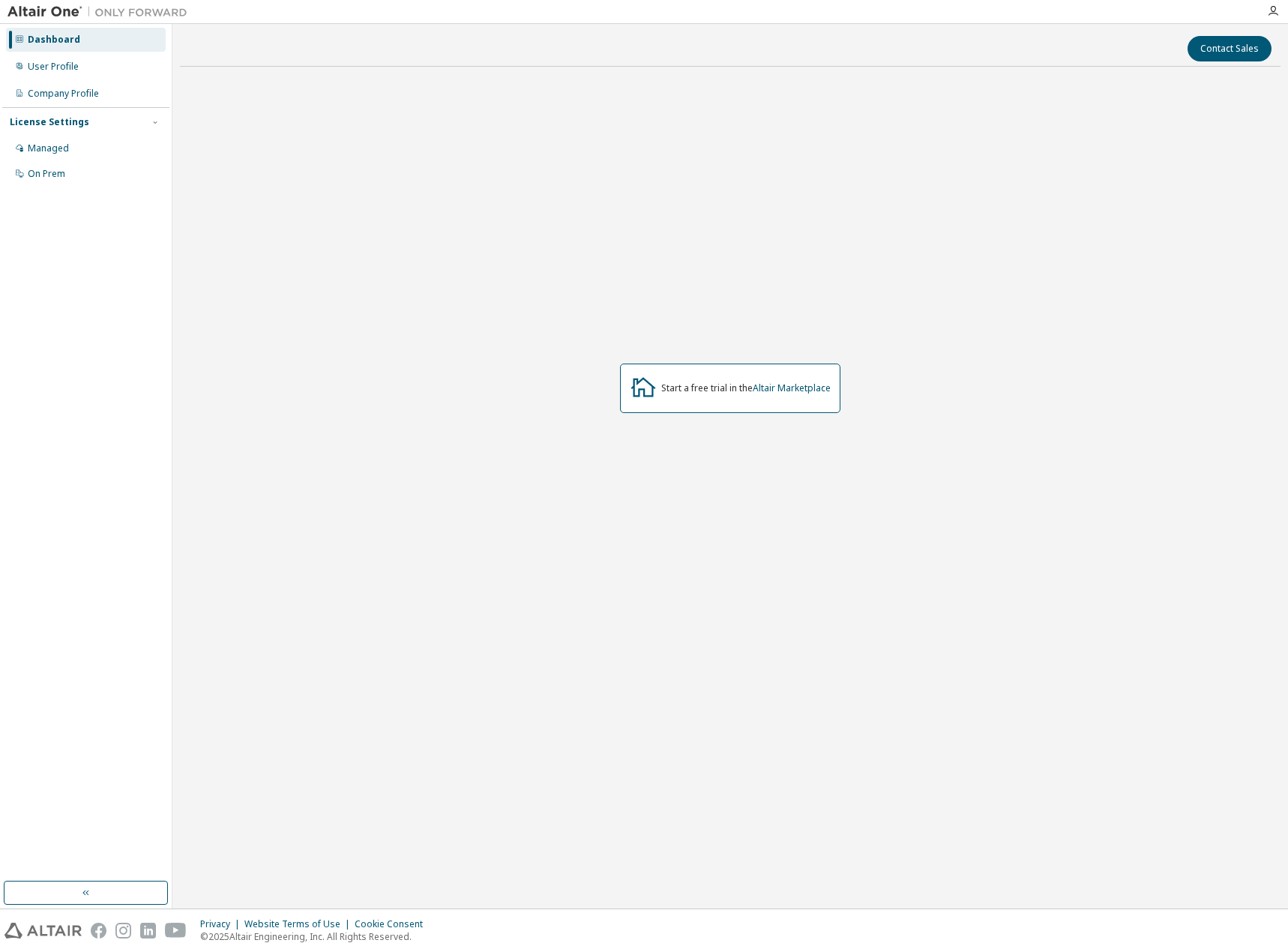
click at [1273, 5] on div at bounding box center [1273, 11] width 30 height 22
click at [1273, 10] on icon "button" at bounding box center [1274, 11] width 12 height 12
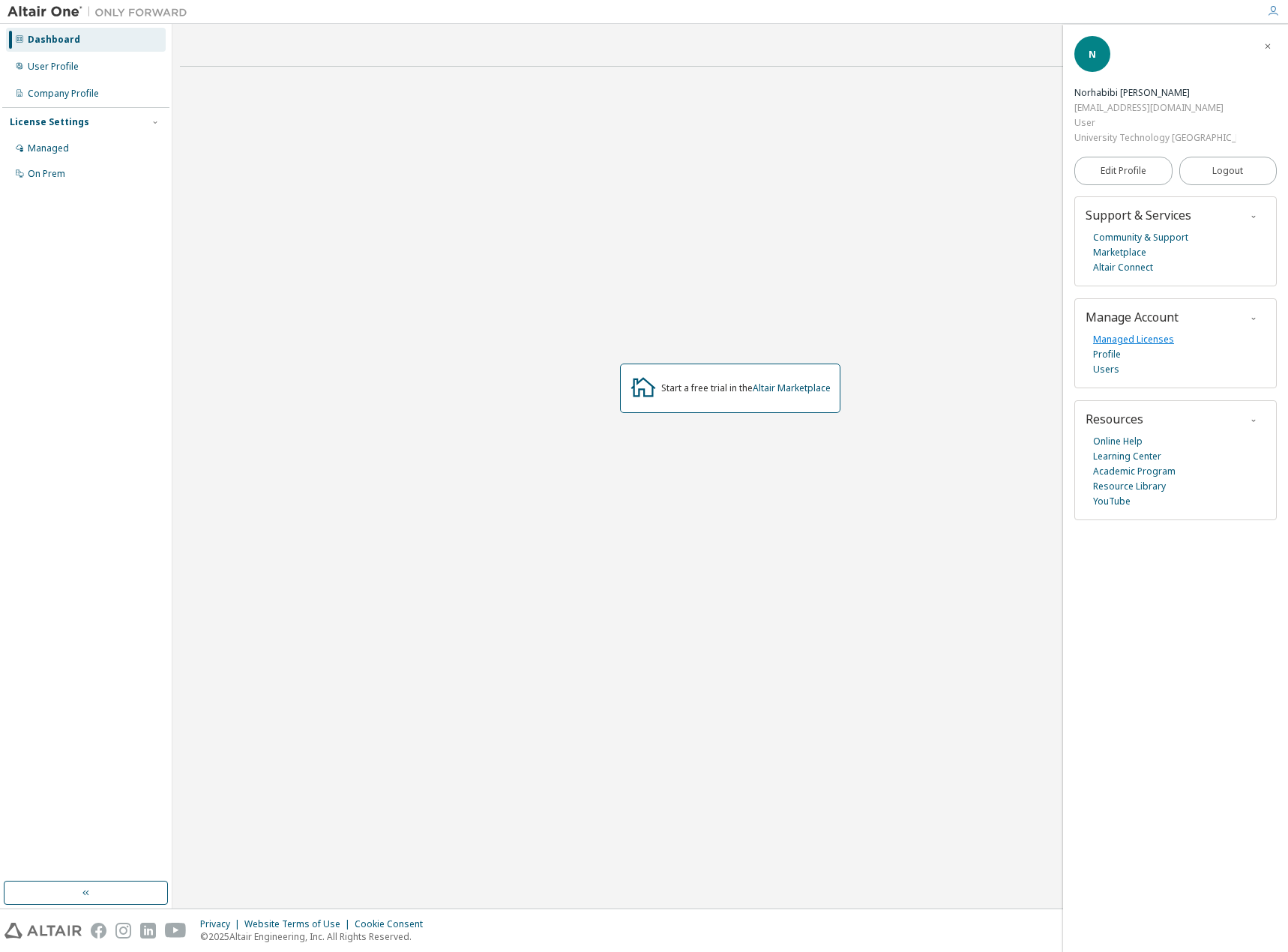
click at [1130, 332] on link "Managed Licenses" at bounding box center [1134, 339] width 81 height 15
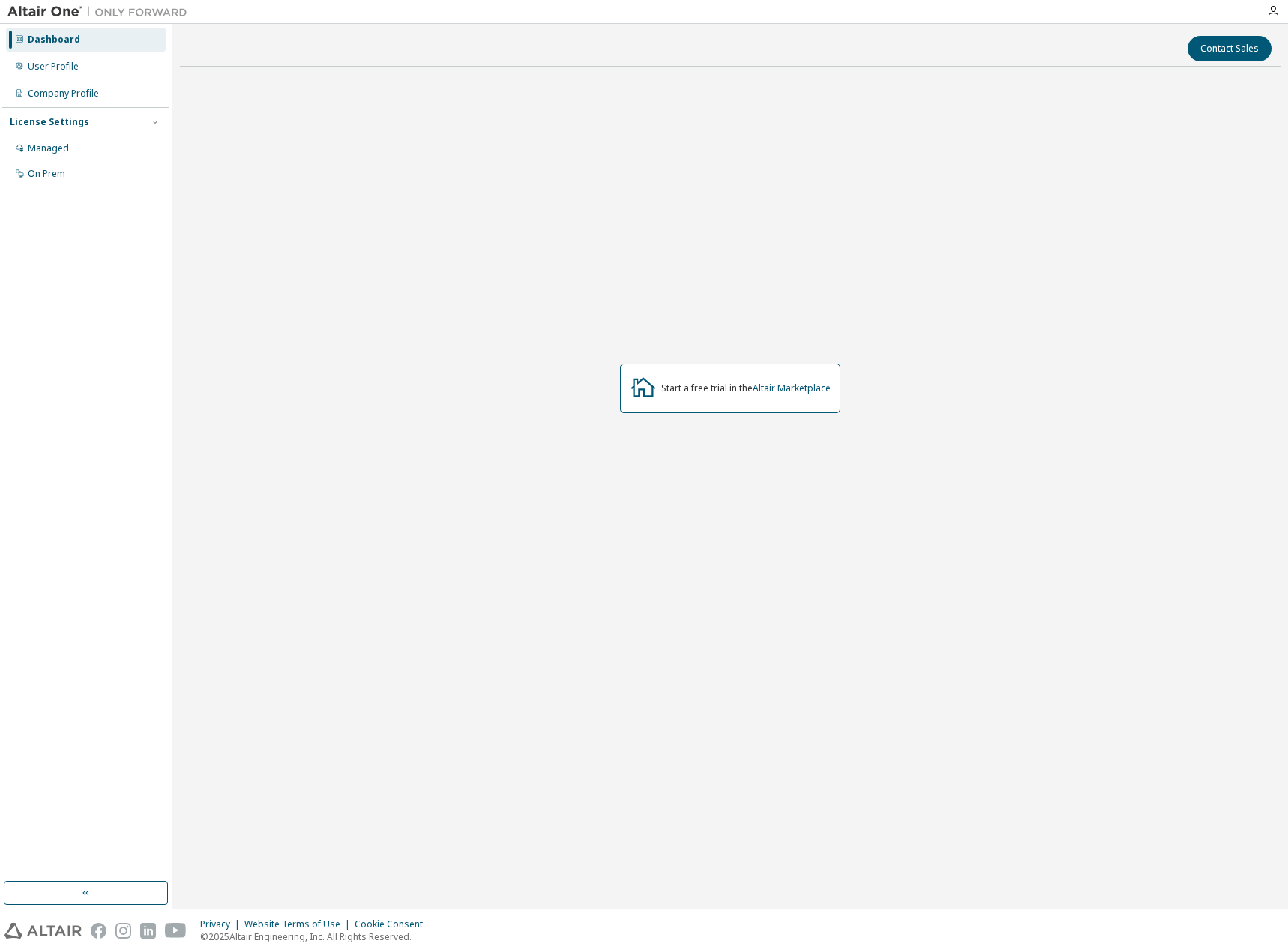
click at [59, 14] on img at bounding box center [101, 12] width 188 height 15
click at [45, 14] on img at bounding box center [101, 12] width 188 height 15
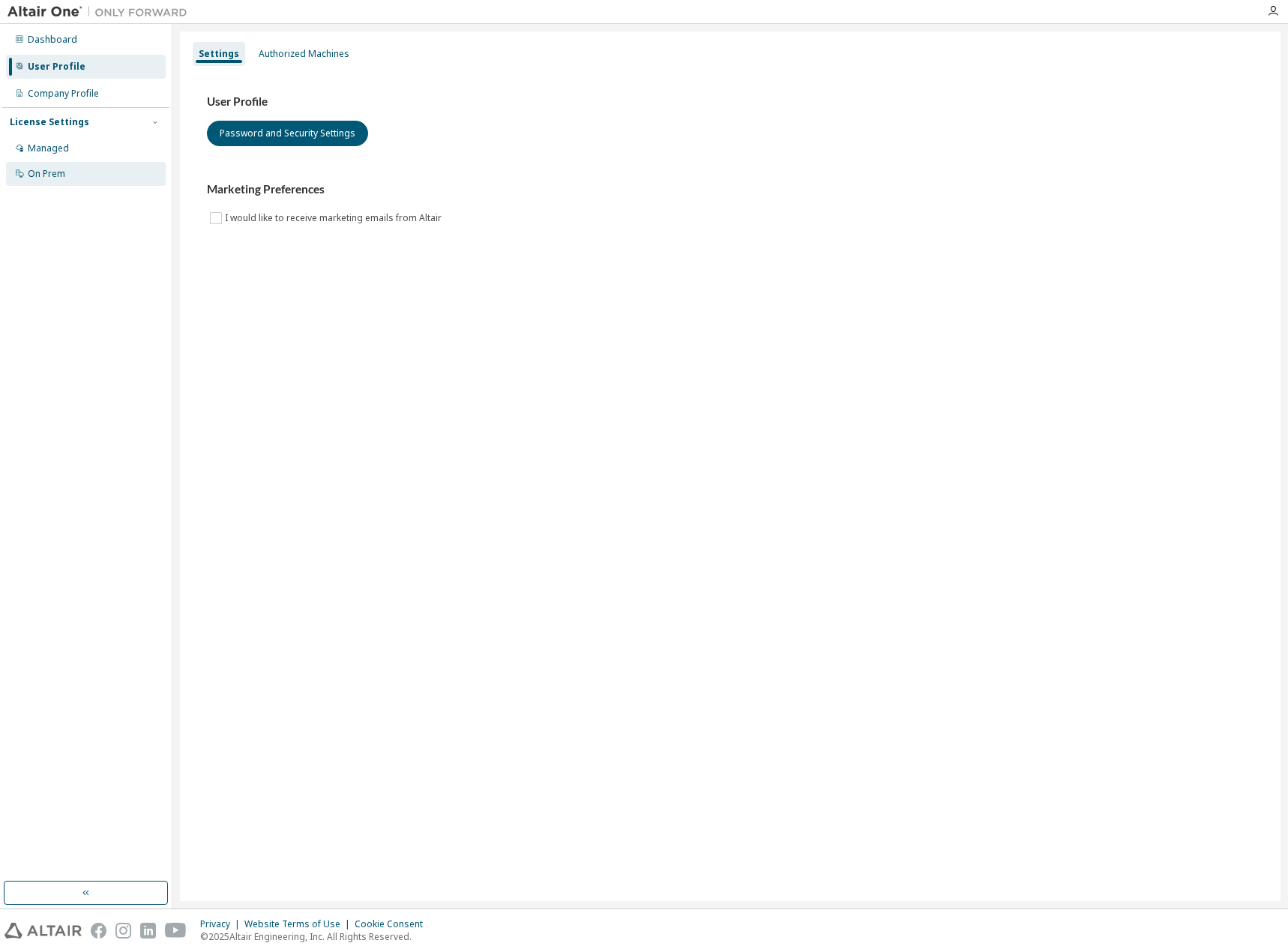
click at [52, 177] on div "On Prem" at bounding box center [46, 174] width 37 height 12
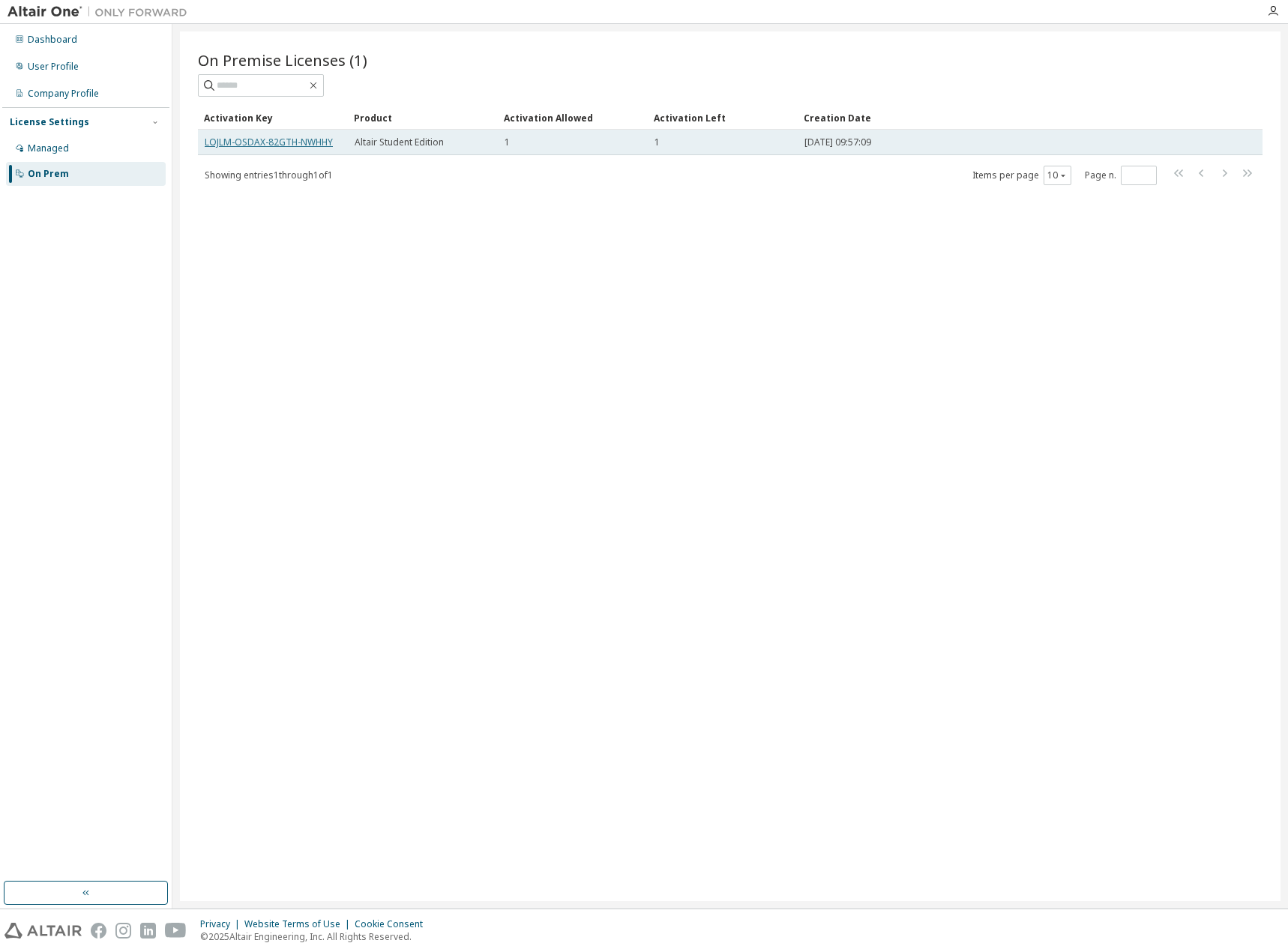
click at [299, 143] on link "LOJLM-OSDAX-82GTH-NWHHY" at bounding box center [269, 142] width 128 height 13
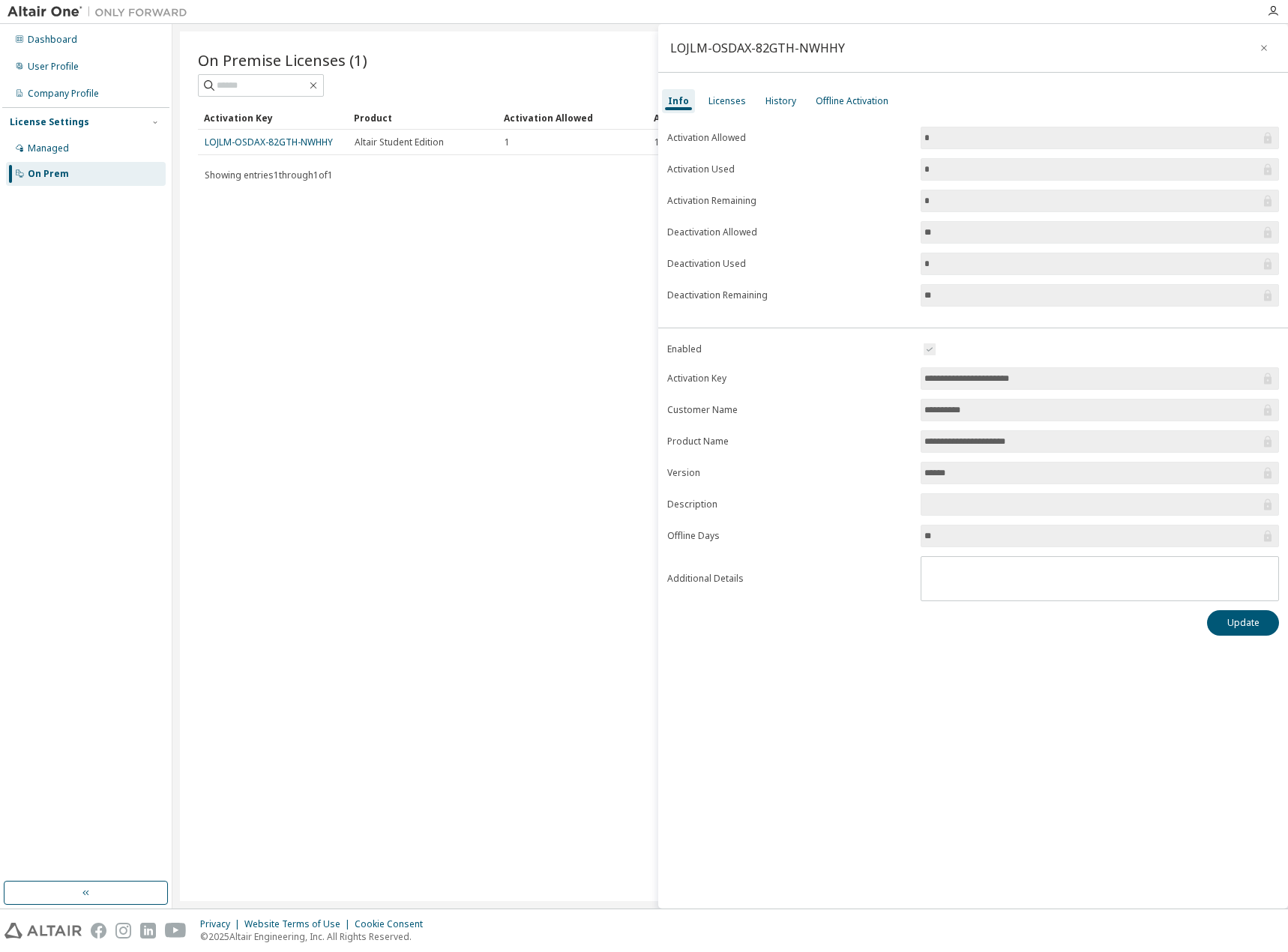
drag, startPoint x: 359, startPoint y: 246, endPoint x: 293, endPoint y: 207, distance: 76.7
click at [358, 246] on div "On Premise Licenses (1) Clear Load Save Save As Field Operator Value Select fil…" at bounding box center [730, 466] width 1101 height 870
click at [70, 45] on div "Dashboard" at bounding box center [52, 40] width 50 height 12
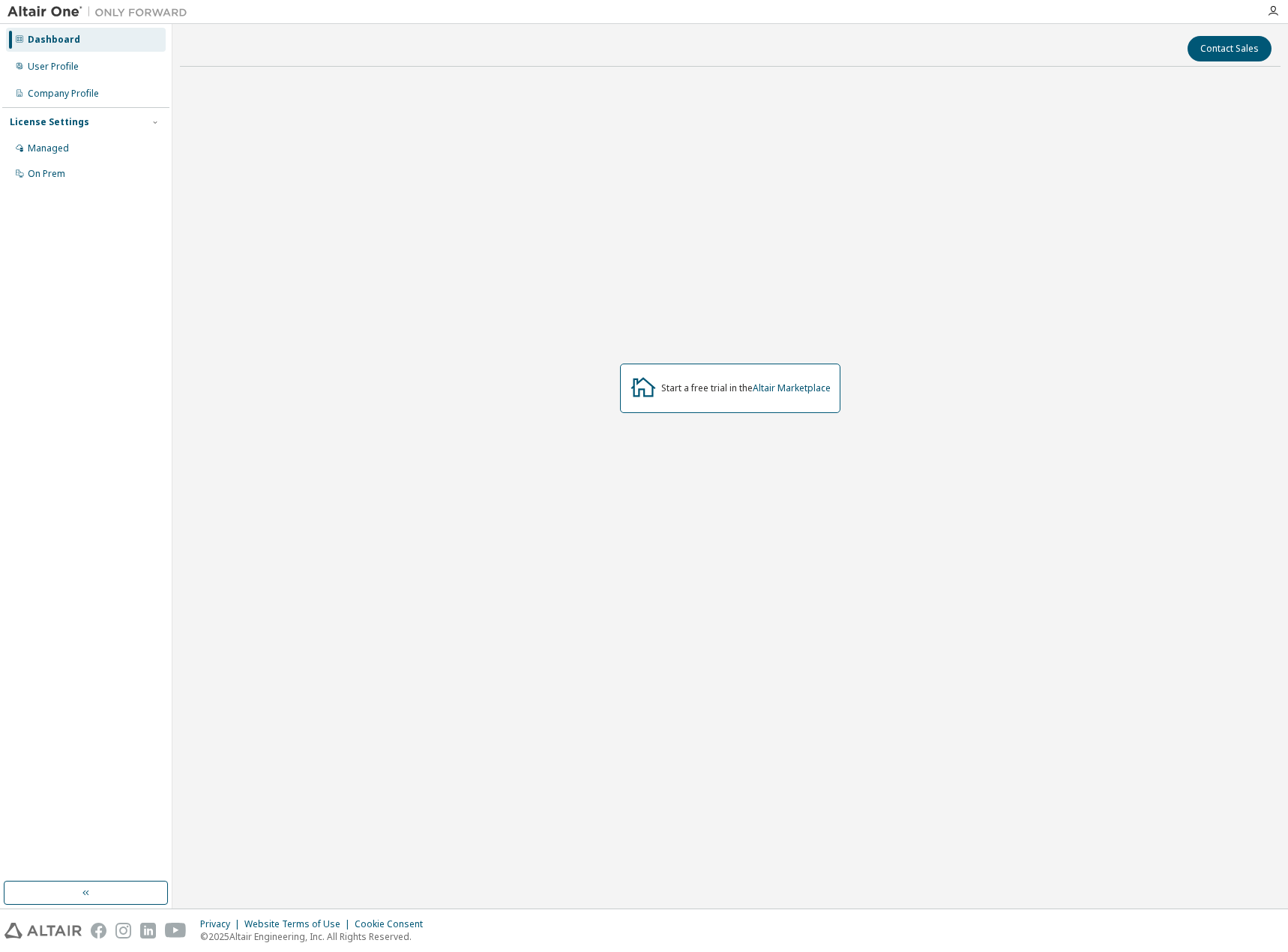
click at [50, 15] on img at bounding box center [101, 12] width 188 height 15
click at [50, 9] on img at bounding box center [101, 12] width 188 height 15
click at [56, 66] on div "User Profile" at bounding box center [53, 67] width 51 height 12
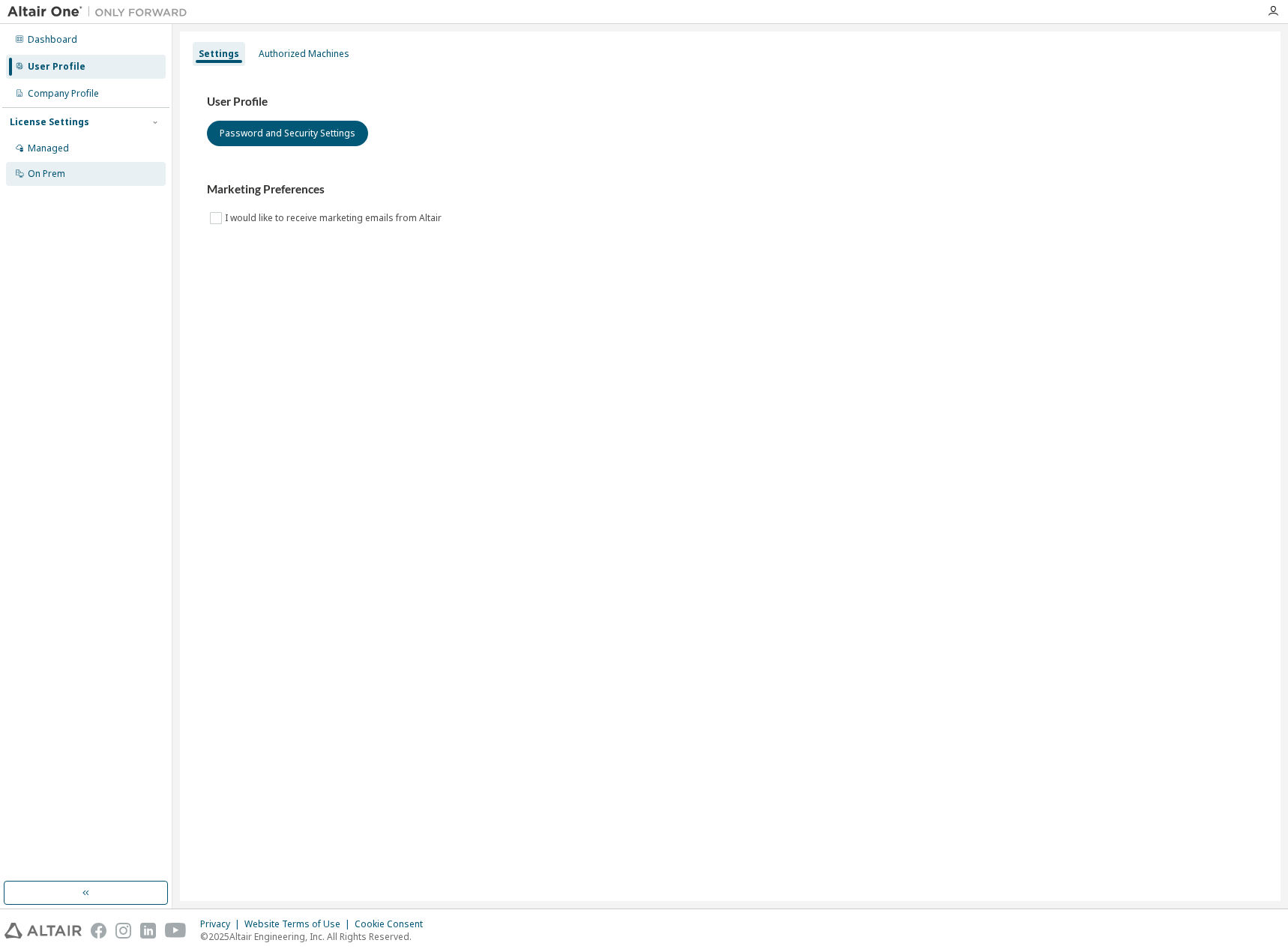
click at [40, 172] on div "On Prem" at bounding box center [46, 174] width 37 height 12
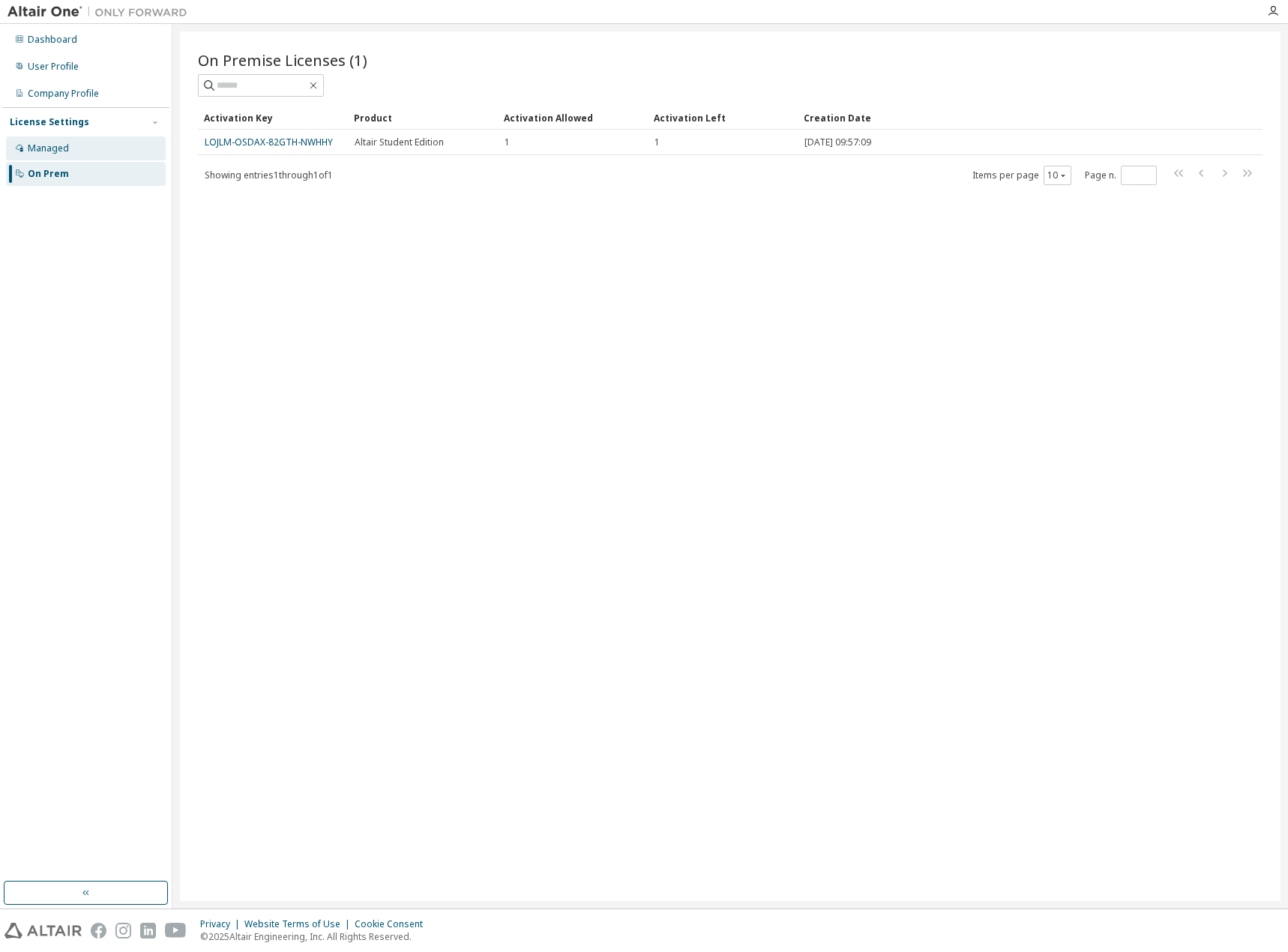
click at [83, 154] on div "Managed" at bounding box center [85, 148] width 159 height 24
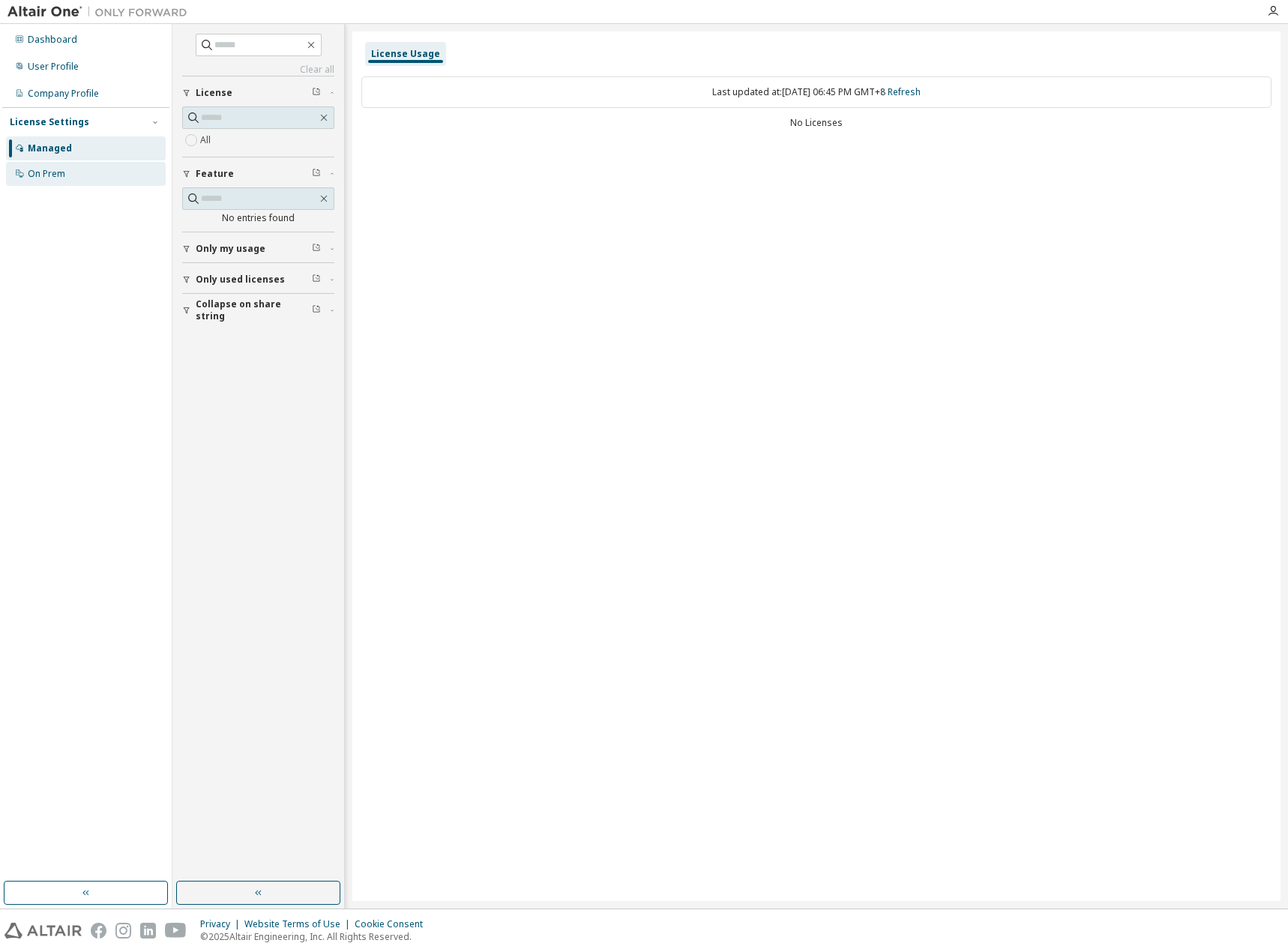
click at [80, 177] on div "On Prem" at bounding box center [85, 173] width 159 height 24
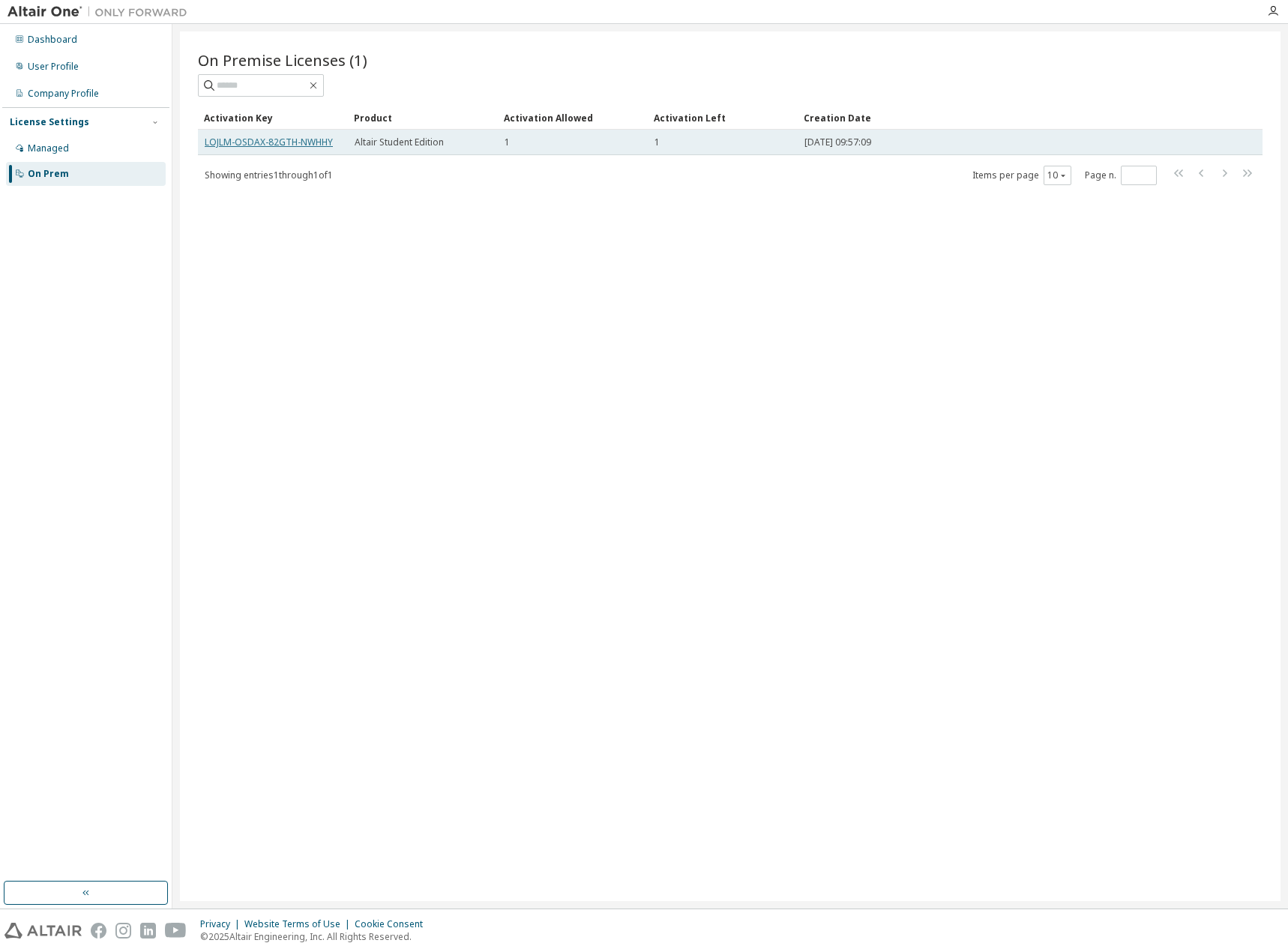
click at [279, 144] on link "LOJLM-OSDAX-82GTH-NWHHY" at bounding box center [269, 142] width 128 height 13
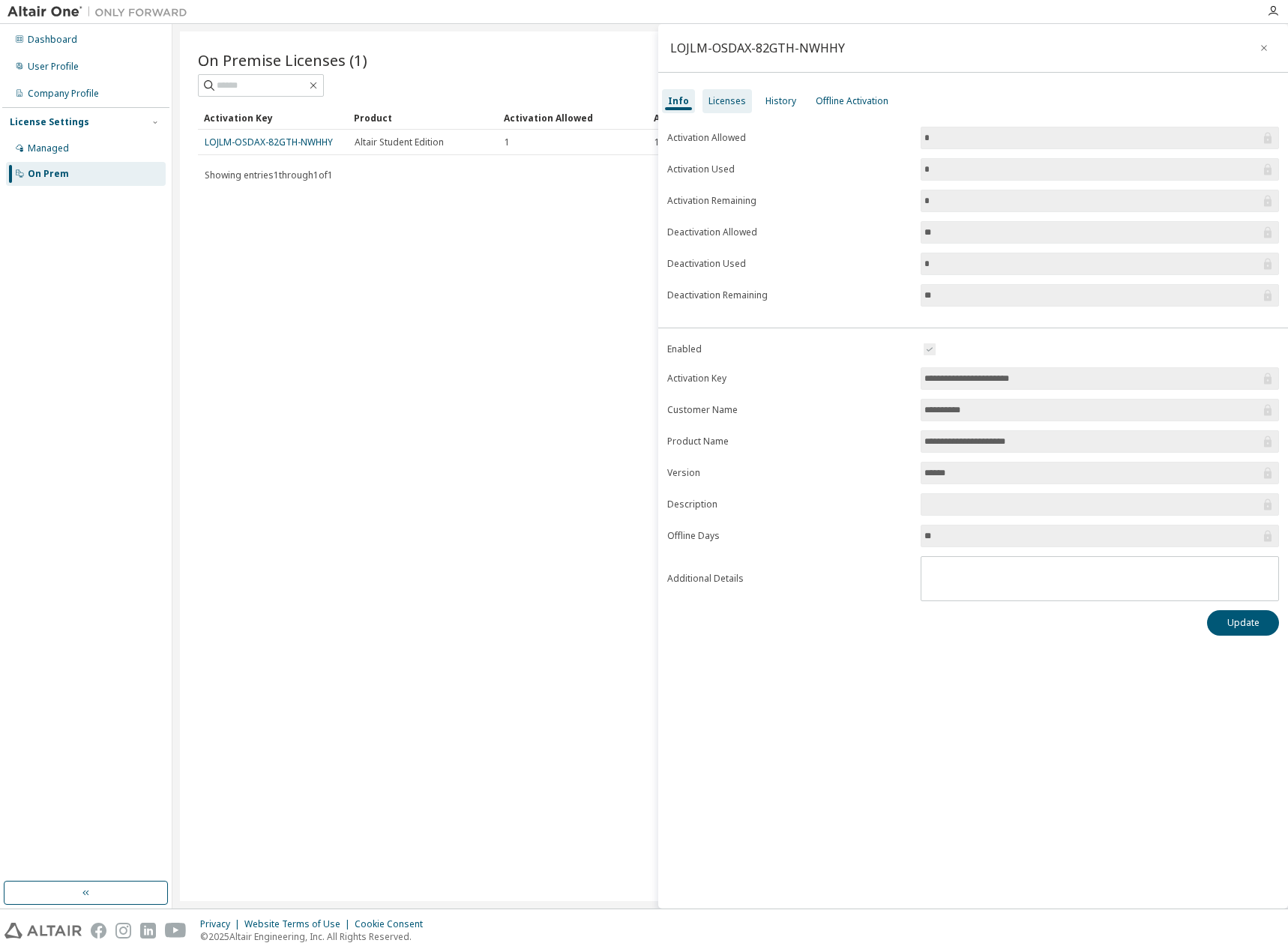
click at [713, 100] on div "Licenses" at bounding box center [727, 101] width 37 height 12
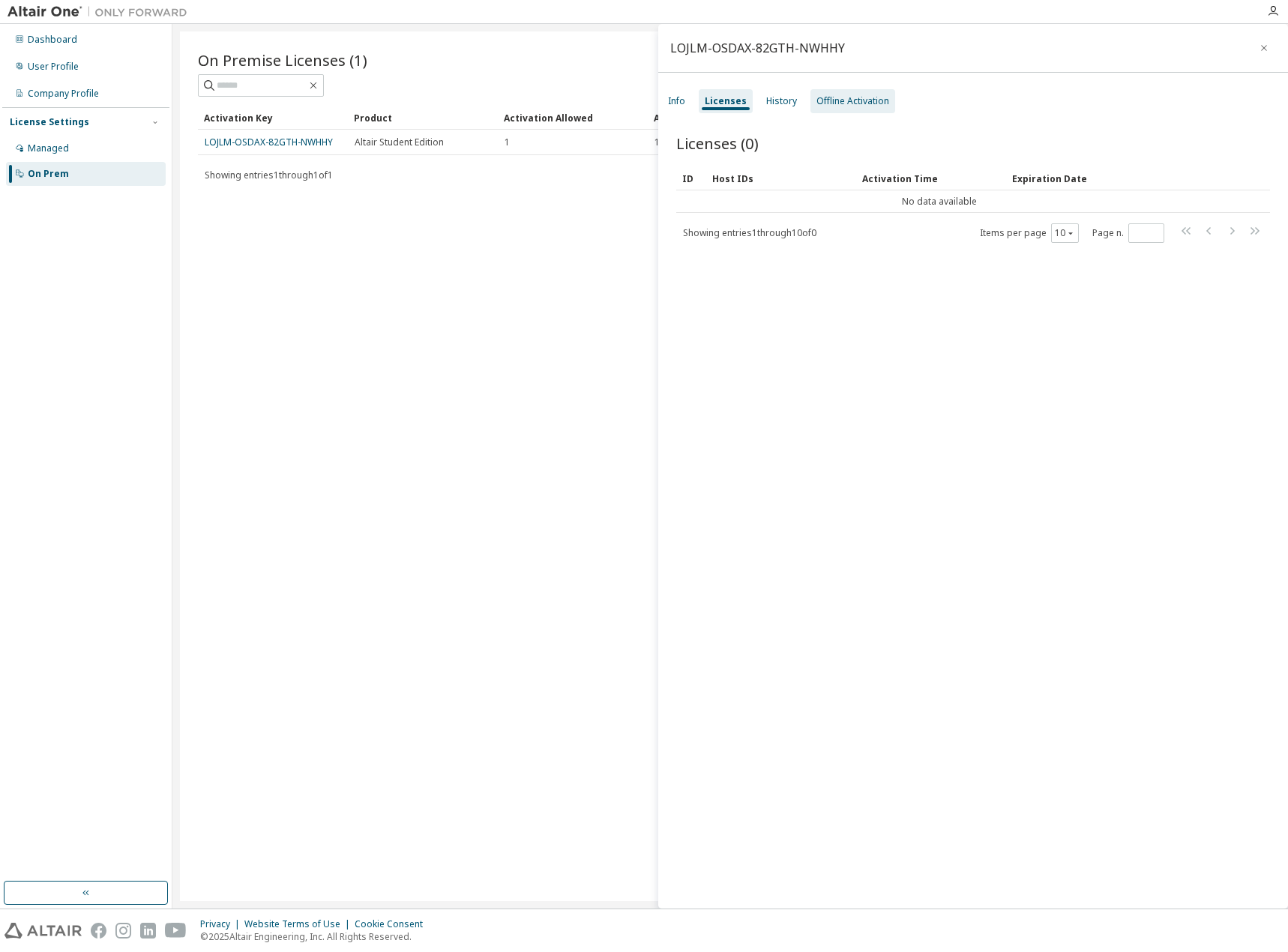
click at [839, 104] on div "Offline Activation" at bounding box center [852, 101] width 72 height 12
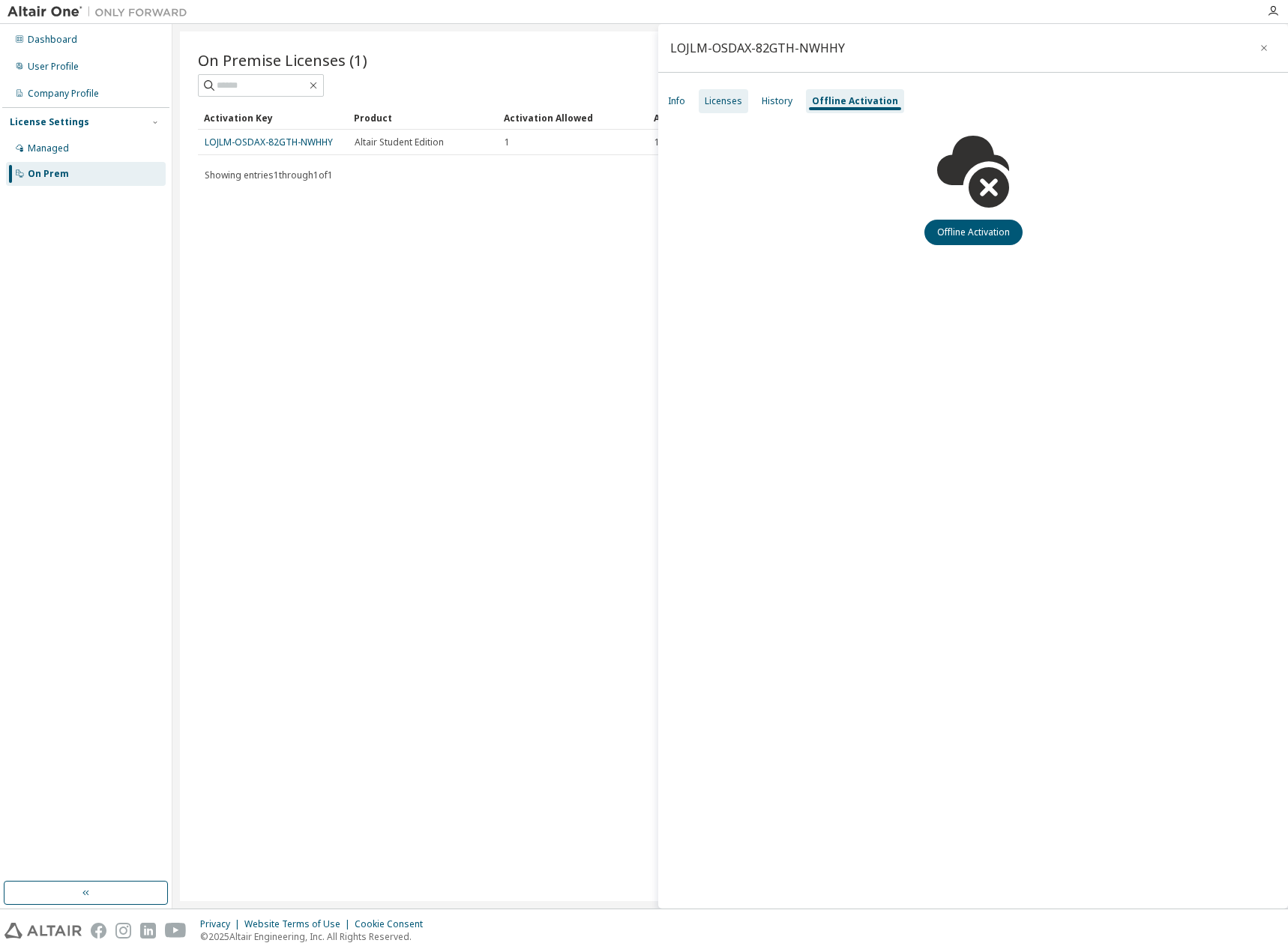
click at [713, 101] on div "Licenses" at bounding box center [723, 101] width 37 height 12
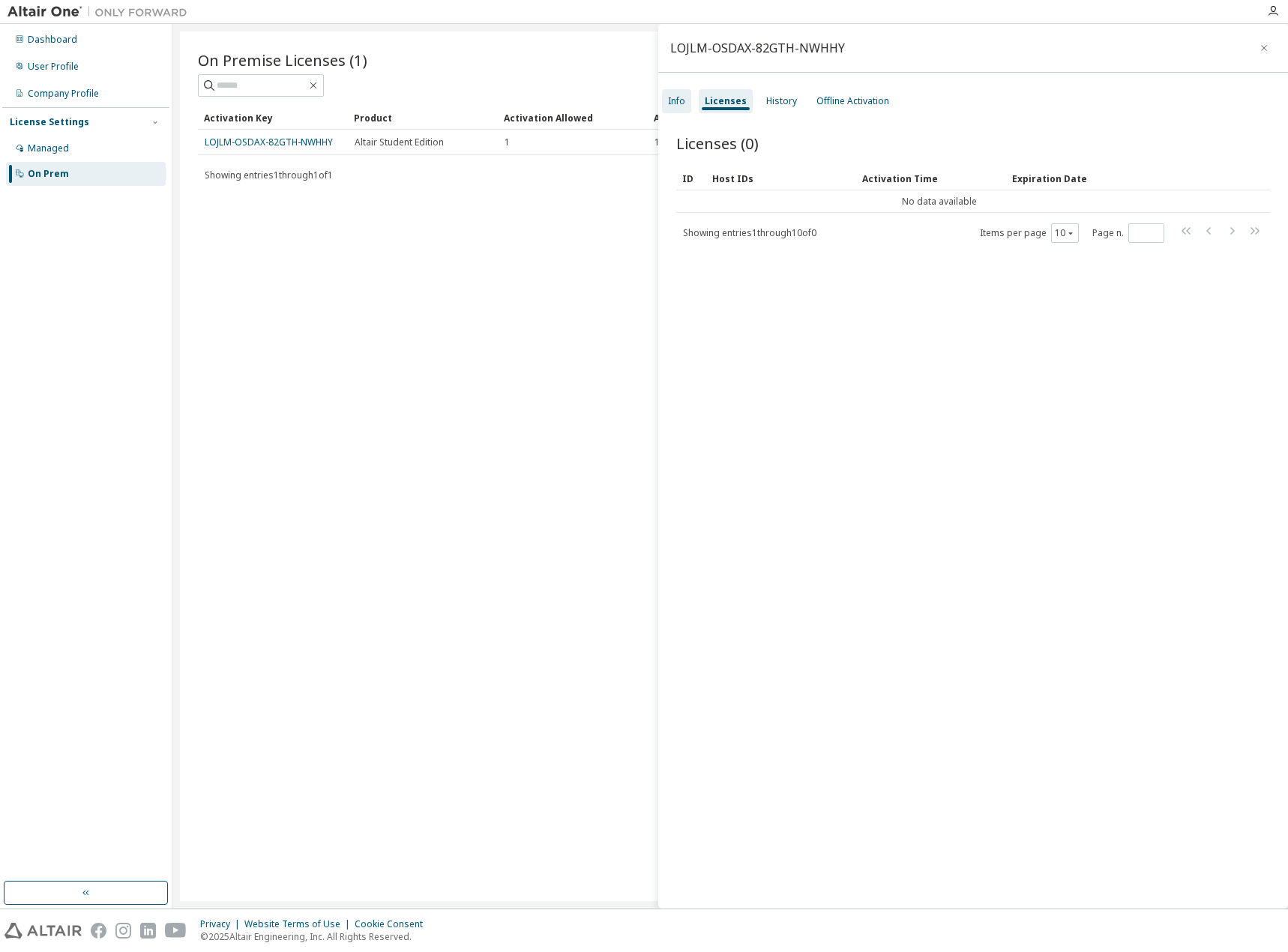
click at [679, 101] on div "Info" at bounding box center [677, 101] width 18 height 12
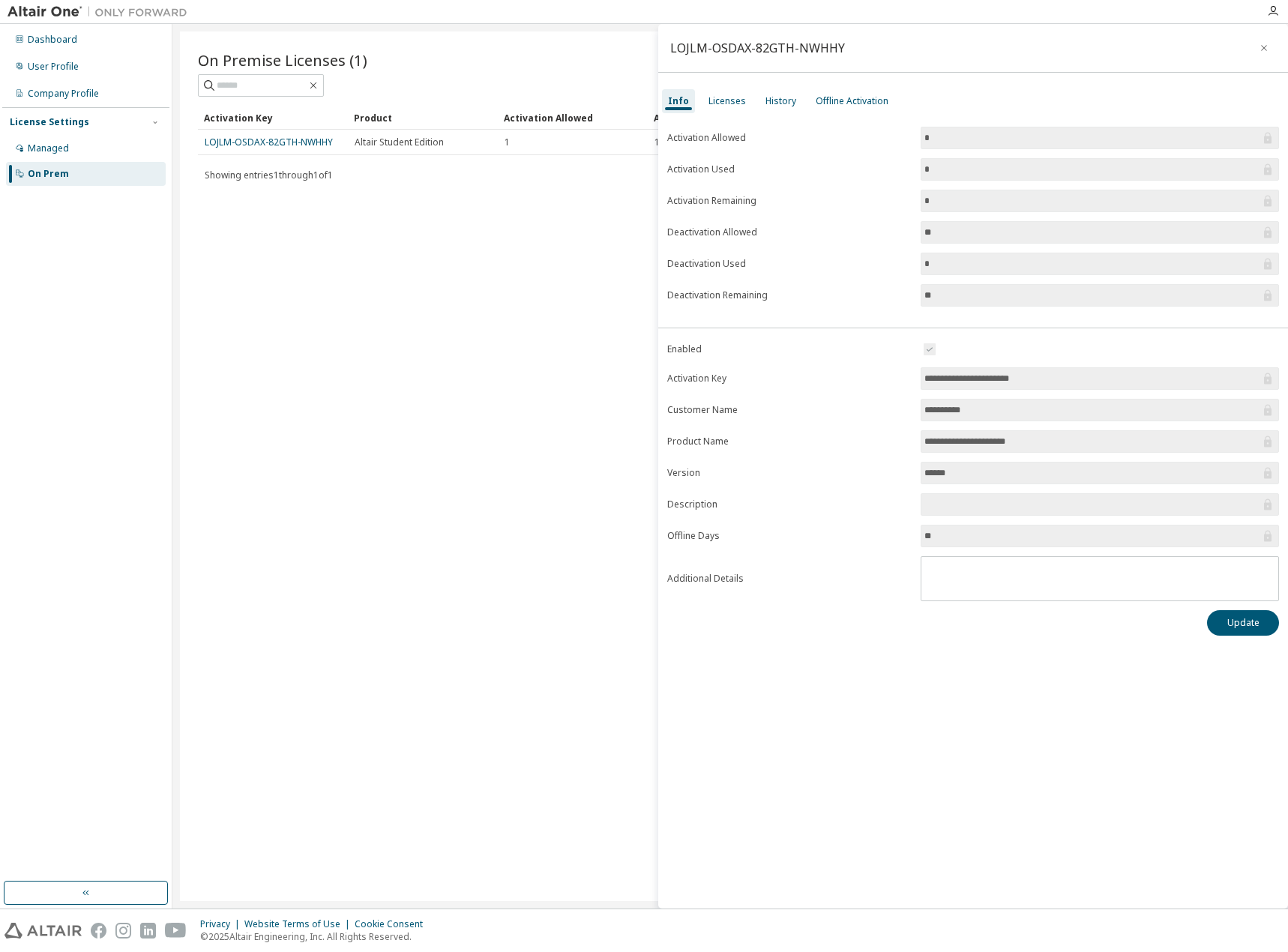
click at [978, 376] on input "**********" at bounding box center [1093, 378] width 336 height 15
click at [962, 384] on input "**********" at bounding box center [1093, 378] width 336 height 15
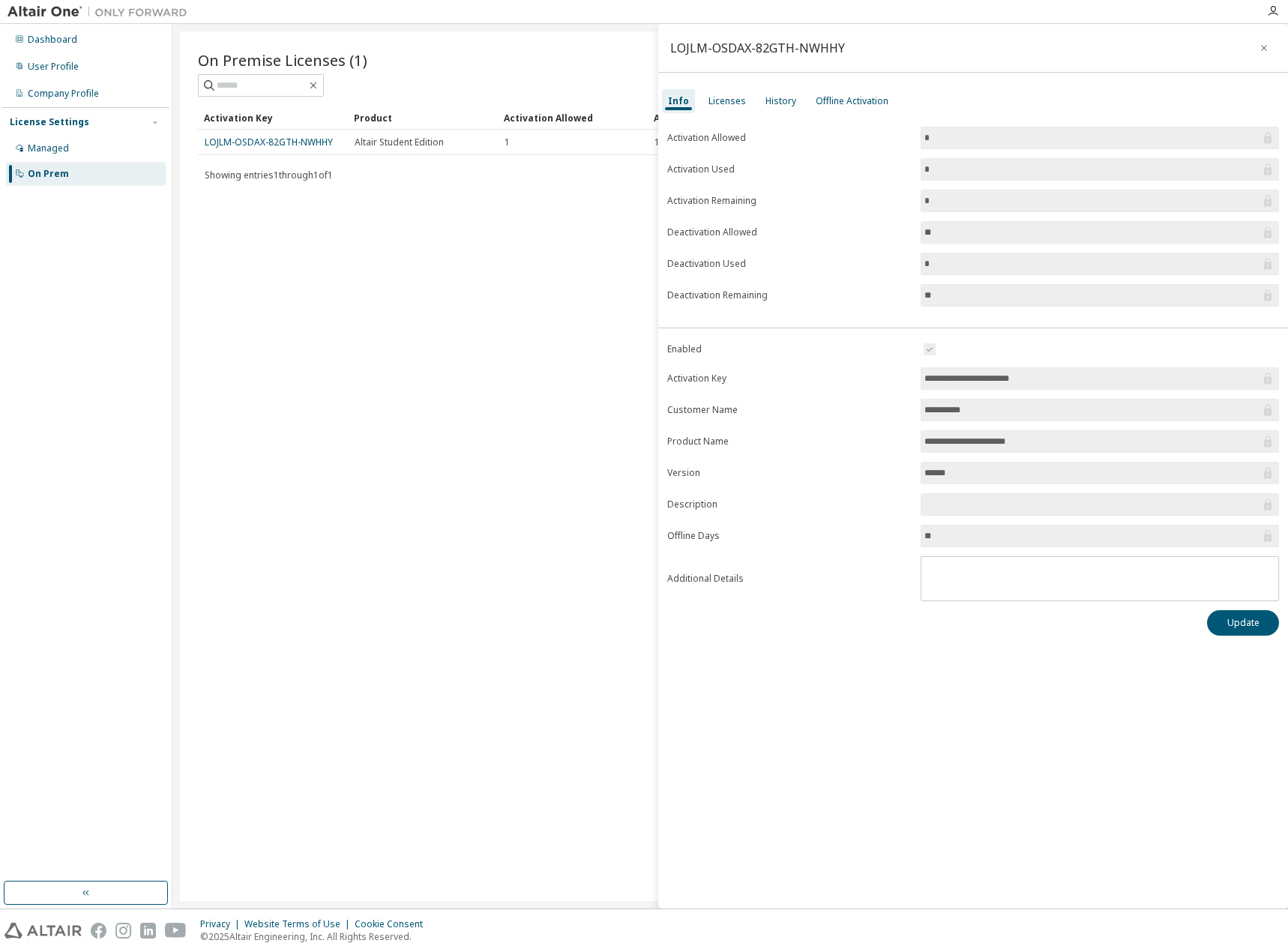
click at [962, 384] on input "**********" at bounding box center [1093, 378] width 336 height 15
click at [57, 10] on img at bounding box center [101, 12] width 188 height 15
click at [53, 36] on div "Dashboard" at bounding box center [52, 40] width 50 height 12
